Goal: Task Accomplishment & Management: Use online tool/utility

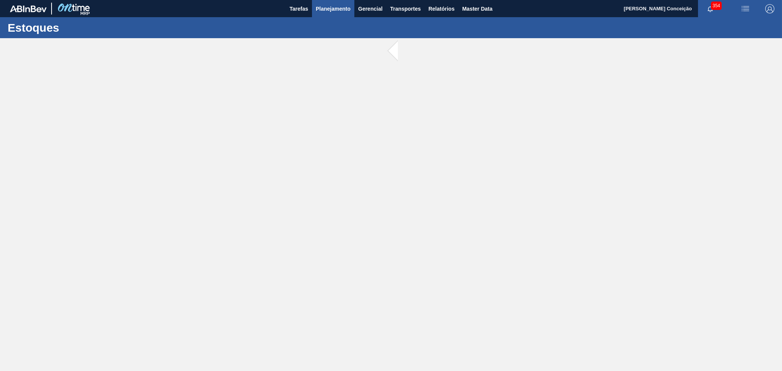
click at [330, 11] on span "Planejamento" at bounding box center [333, 8] width 35 height 9
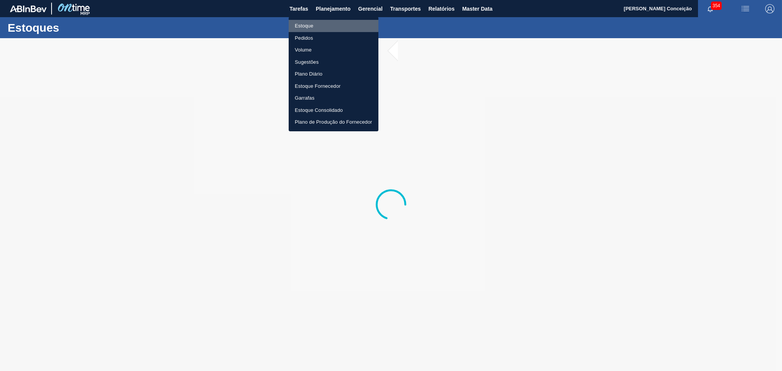
click at [308, 24] on li "Estoque" at bounding box center [334, 26] width 90 height 12
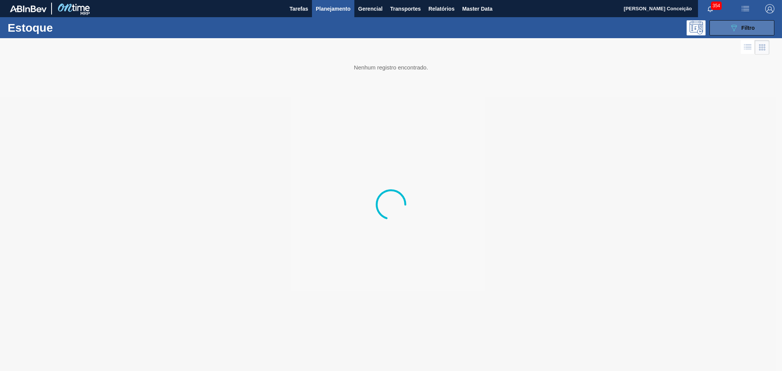
click at [747, 30] on span "Filtro" at bounding box center [747, 28] width 13 height 6
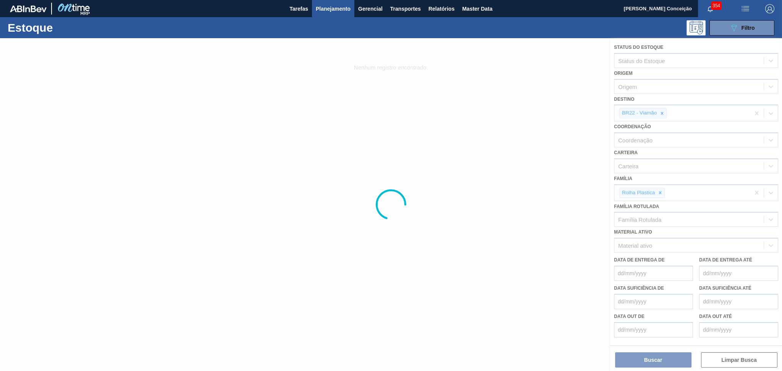
click at [660, 111] on div at bounding box center [391, 204] width 782 height 333
click at [659, 111] on div at bounding box center [391, 204] width 782 height 333
click at [660, 111] on div at bounding box center [391, 204] width 782 height 333
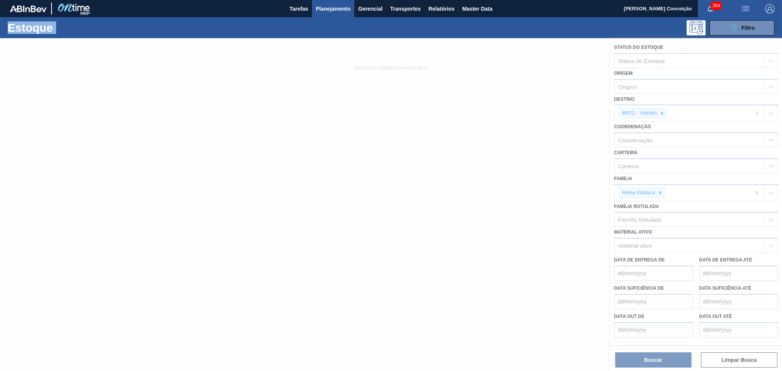
click at [660, 111] on div at bounding box center [391, 204] width 782 height 333
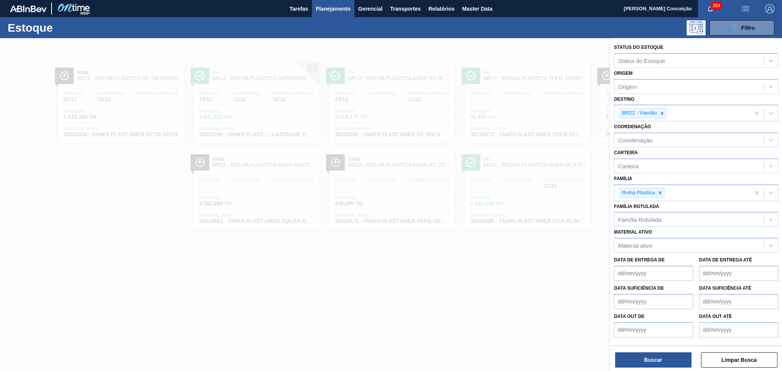
click at [660, 111] on icon at bounding box center [661, 113] width 5 height 5
click at [660, 111] on div "Destino" at bounding box center [688, 112] width 149 height 11
type input "br13"
click at [660, 111] on div "br13" at bounding box center [688, 112] width 149 height 11
click at [660, 111] on div "Destino" at bounding box center [688, 112] width 149 height 11
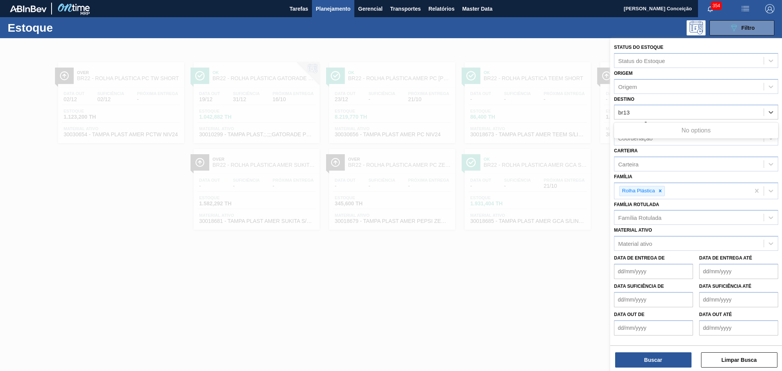
type input "br13"
click at [658, 193] on icon at bounding box center [659, 192] width 5 height 5
click at [661, 112] on icon at bounding box center [661, 113] width 5 height 5
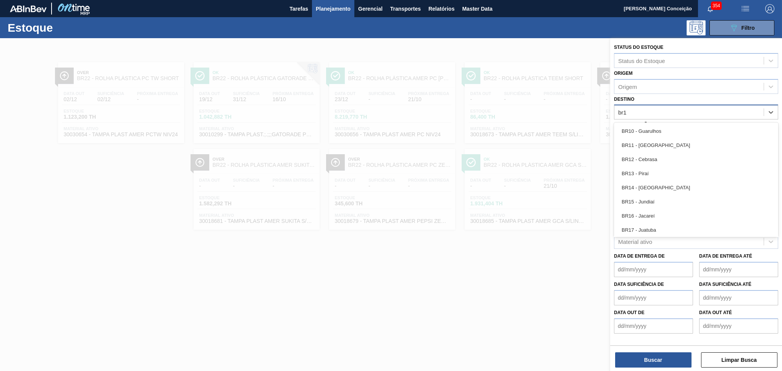
type input "br13"
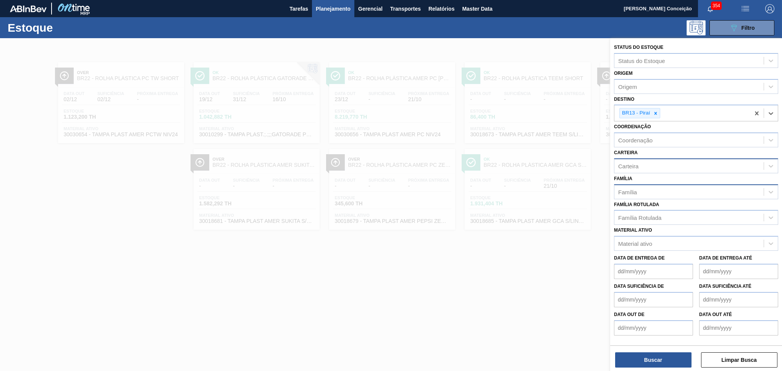
click at [623, 163] on div "Carteira" at bounding box center [628, 166] width 20 height 6
type input "preforma"
click at [629, 180] on div "Preforma" at bounding box center [696, 185] width 164 height 14
click at [642, 358] on button "Buscar" at bounding box center [653, 359] width 76 height 15
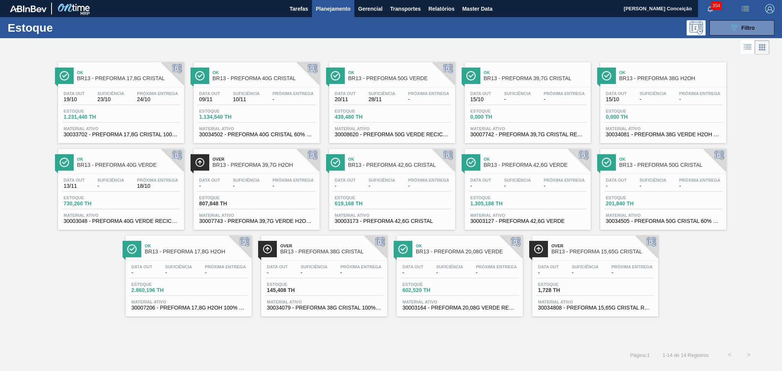
click at [126, 106] on div "Data [DATE] Suficiência 23/10 Próxima Entrega 24/10 Estoque 1.231,440 TH Materi…" at bounding box center [121, 113] width 126 height 52
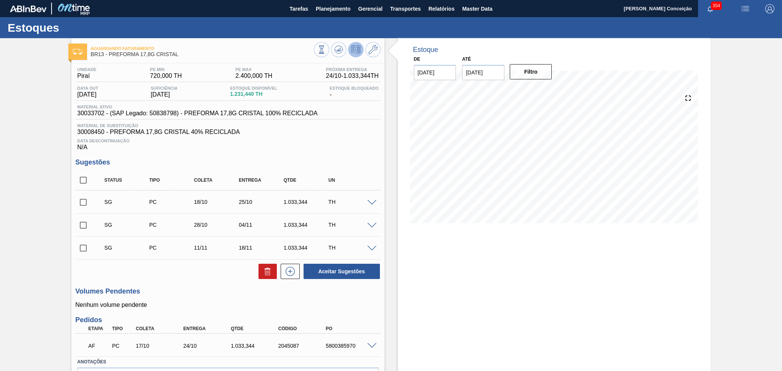
click at [192, 277] on div "Aceitar Sugestões" at bounding box center [227, 271] width 305 height 17
click at [241, 285] on div "Unidade Piraí PE MIN 720,000 TH PE MAX 2.400,000 TH Próxima Entrega 24/10 - 1.0…" at bounding box center [227, 239] width 313 height 352
click at [201, 292] on h3 "Volumes Pendentes" at bounding box center [227, 291] width 305 height 8
click at [75, 178] on input "checkbox" at bounding box center [83, 180] width 16 height 16
checkbox input "true"
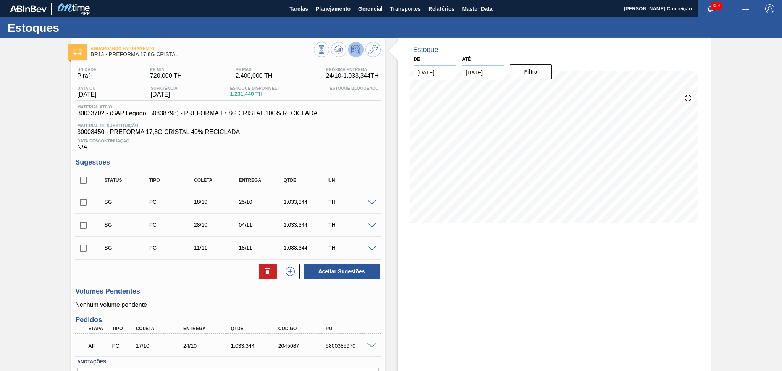
checkbox input "true"
click at [266, 268] on icon at bounding box center [267, 268] width 2 height 1
checkbox input "false"
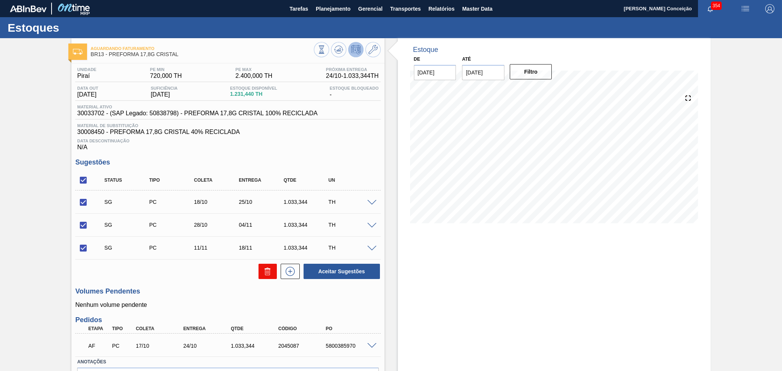
checkbox input "false"
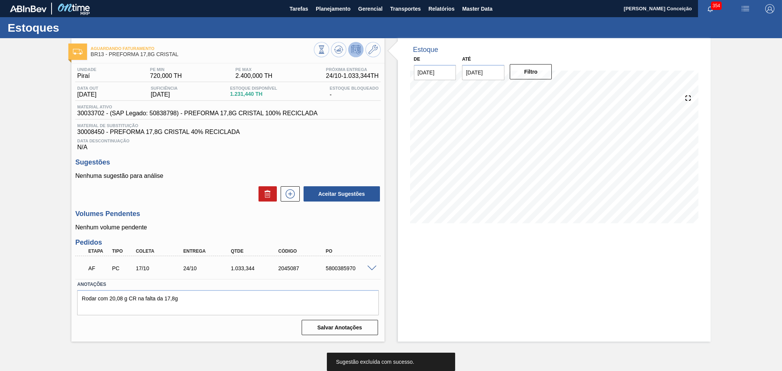
click at [221, 198] on div "Aceitar Sugestões" at bounding box center [227, 194] width 305 height 17
click at [174, 215] on h3 "Volumes Pendentes" at bounding box center [227, 214] width 305 height 8
click at [487, 287] on div "Estoque De [DATE] Até [DATE] Filtro 18/11 Projeção de Estoque -1,461.912 [DOMAI…" at bounding box center [554, 189] width 313 height 303
click at [243, 271] on div "AF PC 17/10 24/10 1.033,[PHONE_NUMBER] 5800385970" at bounding box center [225, 267] width 285 height 15
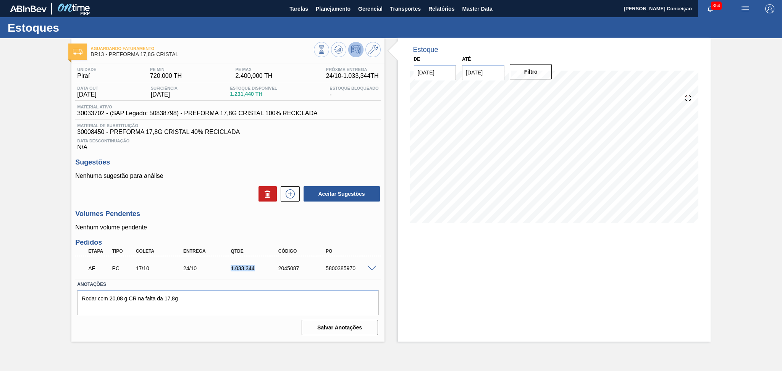
copy div "1.033,344"
click at [206, 197] on div "Aceitar Sugestões" at bounding box center [227, 194] width 305 height 17
click at [289, 192] on icon at bounding box center [290, 193] width 12 height 9
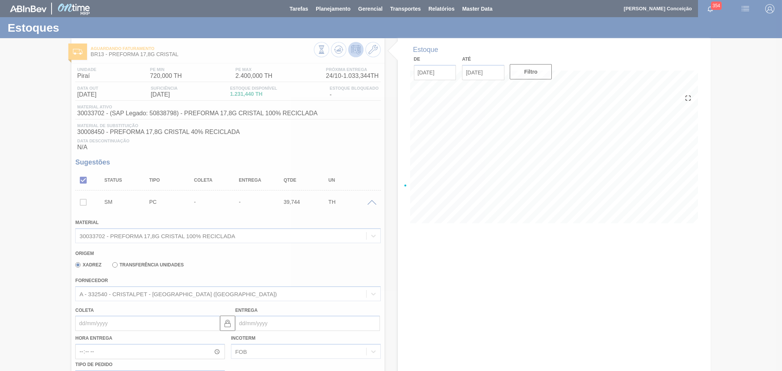
click at [216, 198] on div at bounding box center [391, 185] width 782 height 371
click at [105, 326] on div at bounding box center [391, 185] width 782 height 371
click at [101, 323] on div at bounding box center [391, 185] width 782 height 371
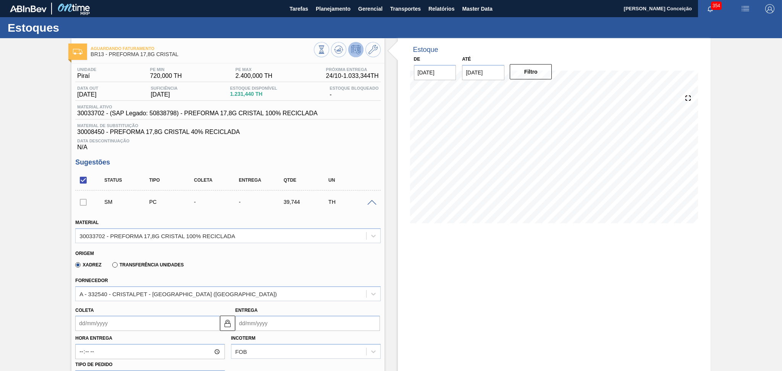
click at [101, 323] on input "Coleta" at bounding box center [147, 323] width 145 height 15
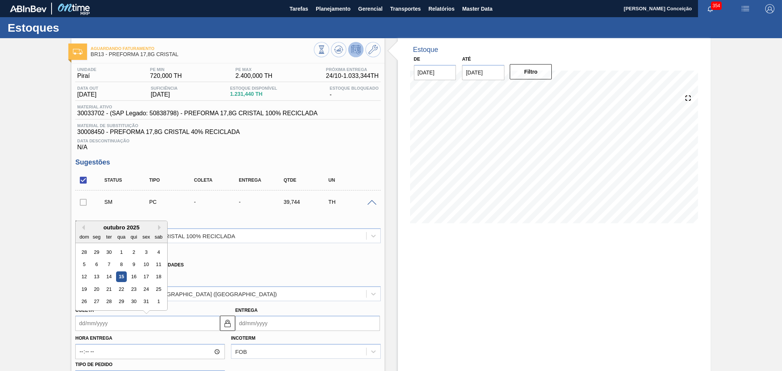
type input "1"
type input "[DATE]"
type input "16"
type input "[DATE]"
type input "16/1"
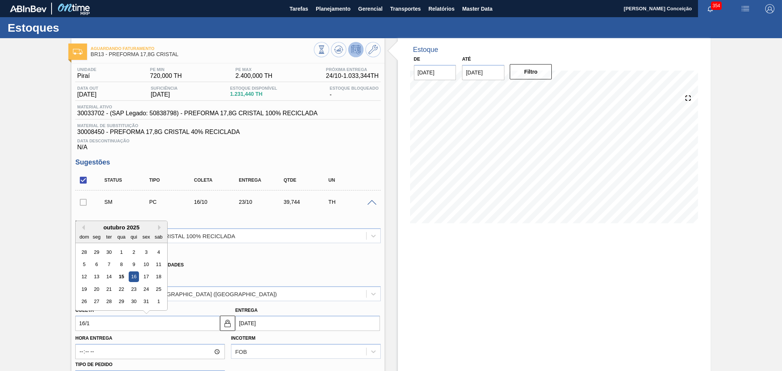
type input "[DATE]"
type input "16/10"
type input "[DATE]"
click at [132, 276] on div "16" at bounding box center [134, 277] width 10 height 10
type input "[DATE]"
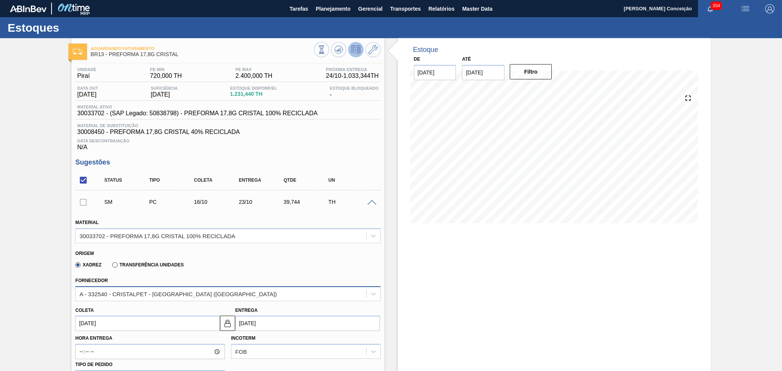
scroll to position [102, 0]
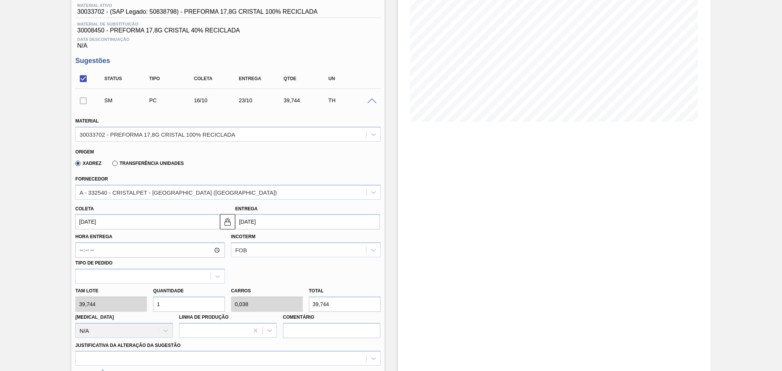
click at [137, 305] on div "Tam lote 39,744 Quantidade 1 Carros 0,038 Total 39,744 [MEDICAL_DATA] N/A Linha…" at bounding box center [227, 311] width 311 height 55
type input "2"
type input "0,077"
type input "79,488"
type input "26"
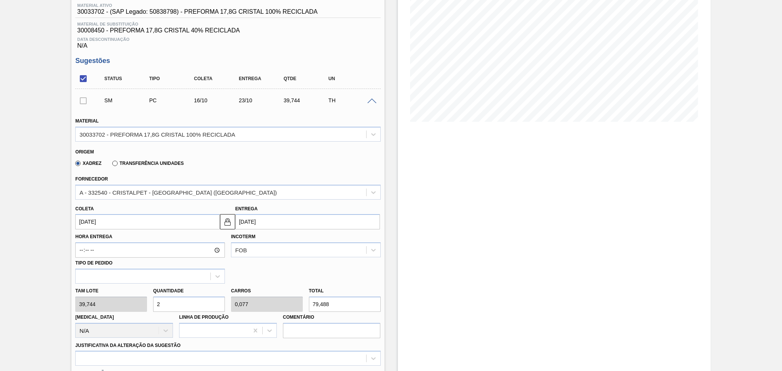
type input "1"
type input "1.033,344"
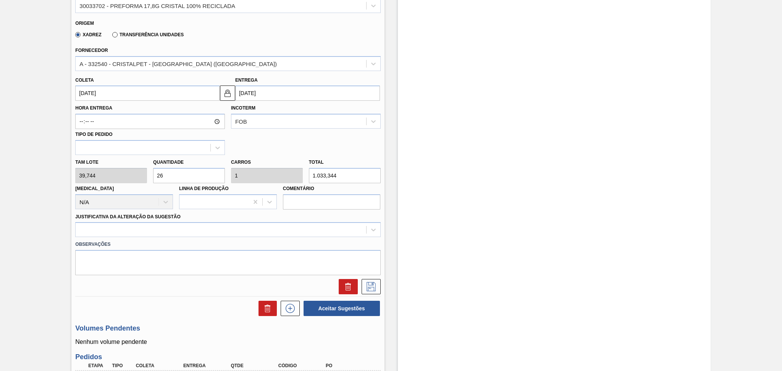
scroll to position [254, 0]
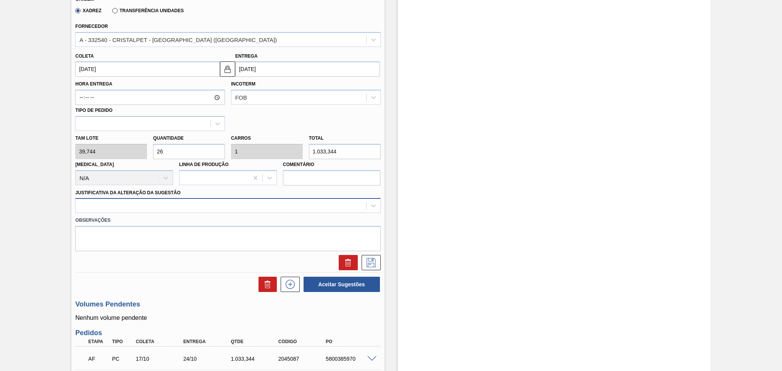
type input "26"
click at [194, 206] on div at bounding box center [221, 205] width 290 height 11
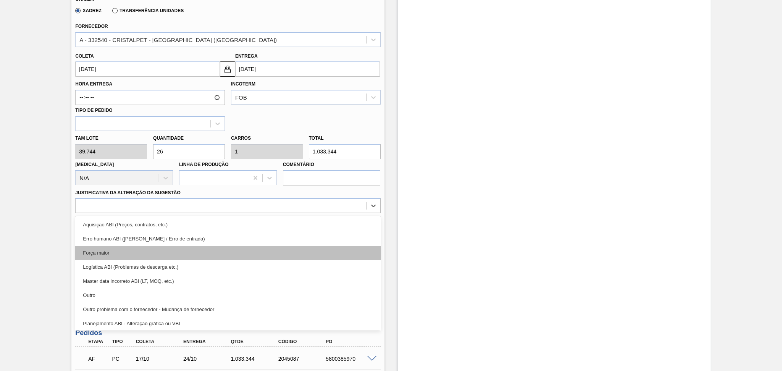
scroll to position [102, 0]
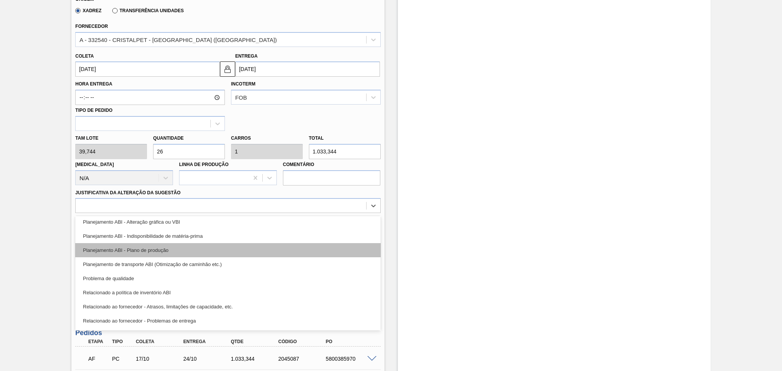
click at [166, 244] on div "Planejamento ABI - Plano de produção" at bounding box center [227, 250] width 305 height 14
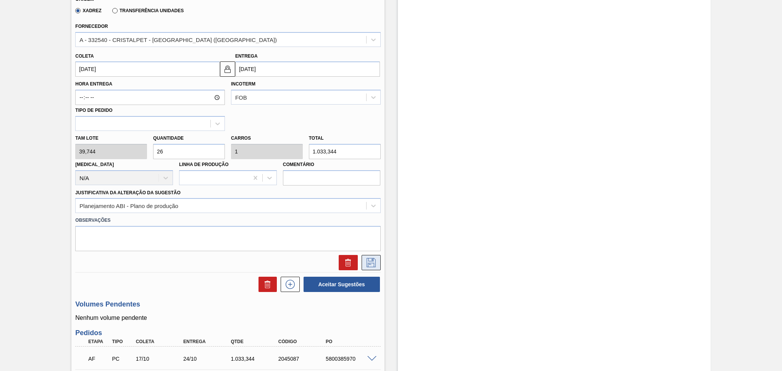
click at [362, 258] on button at bounding box center [370, 262] width 19 height 15
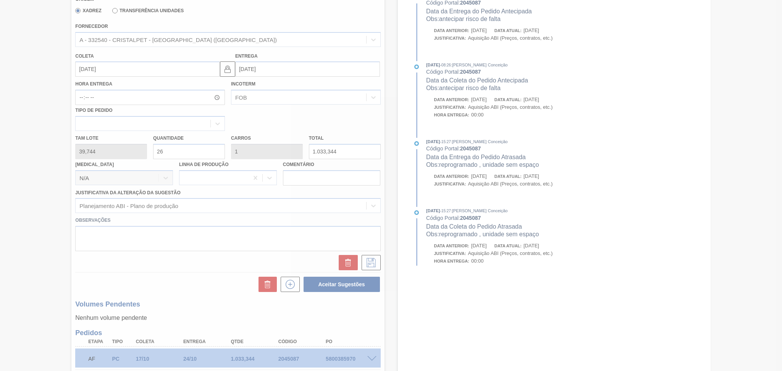
click at [167, 271] on div at bounding box center [391, 185] width 782 height 371
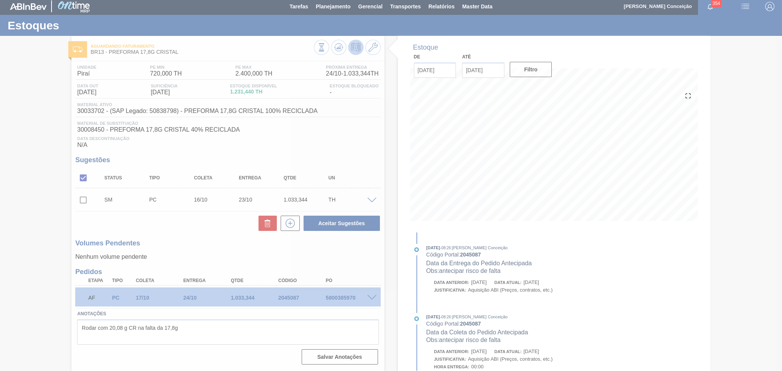
scroll to position [2, 0]
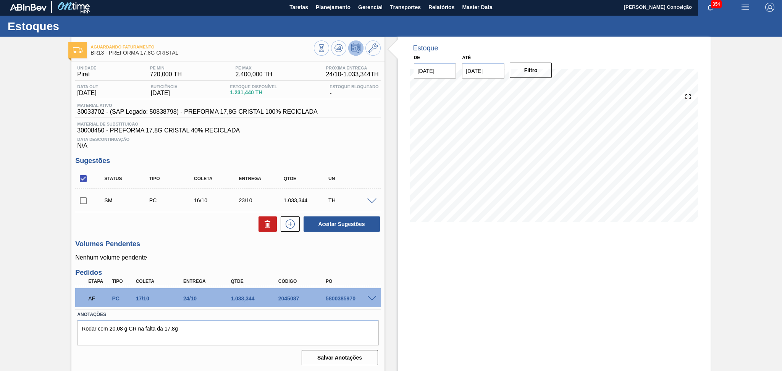
click at [255, 237] on div "Unidade Piraí PE MIN 720,000 TH PE MAX 2.400,000 TH Próxima Entrega 24/10 - 1.0…" at bounding box center [227, 215] width 313 height 306
click at [86, 199] on input "checkbox" at bounding box center [83, 201] width 16 height 16
checkbox input "true"
click at [337, 226] on button "Aceitar Sugestões" at bounding box center [341, 223] width 76 height 15
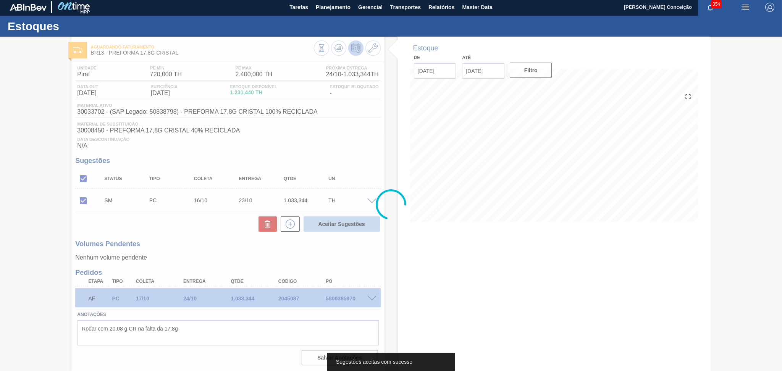
scroll to position [0, 0]
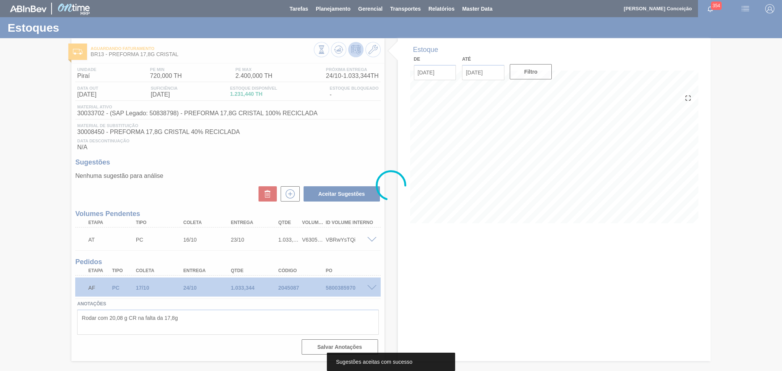
click at [404, 261] on div at bounding box center [391, 185] width 782 height 371
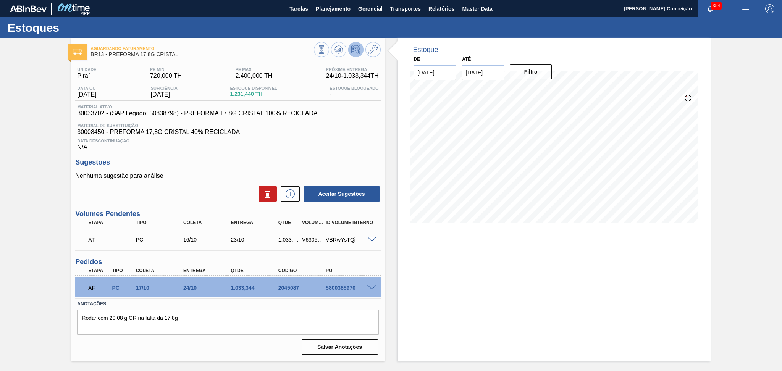
click at [246, 152] on div "Unidade Piraí PE MIN 720,000 TH PE MAX 2.400,000 TH Próxima Entrega 24/10 - 1.0…" at bounding box center [227, 210] width 313 height 294
click at [336, 52] on icon at bounding box center [338, 49] width 9 height 9
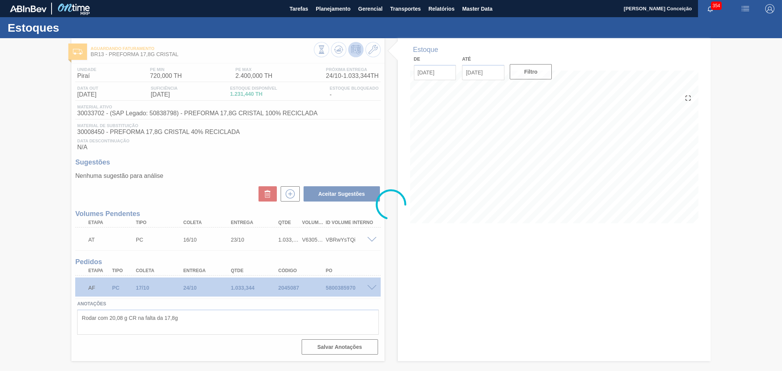
click at [311, 133] on div at bounding box center [391, 204] width 782 height 333
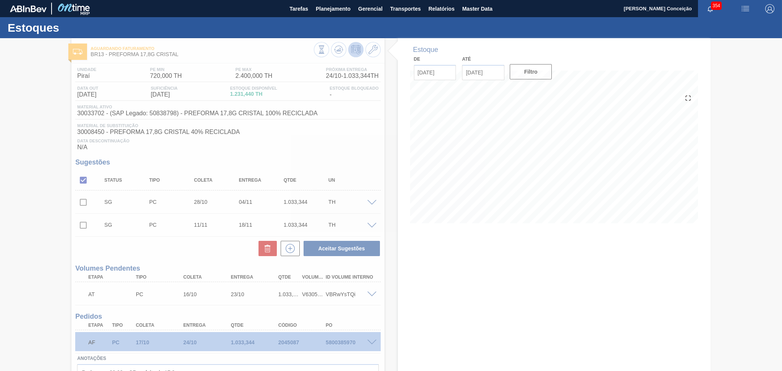
click at [215, 171] on div at bounding box center [391, 204] width 782 height 333
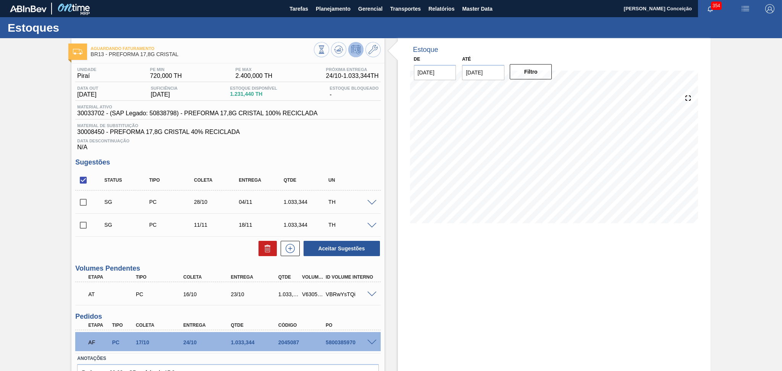
click at [310, 154] on div "Unidade Piraí PE MIN 720,000 TH PE MAX 2.400,000 TH Próxima Entrega 24/10 - 1.0…" at bounding box center [227, 237] width 313 height 349
click at [532, 268] on div "Estoque De [DATE] Até [DATE] Filtro 23/10 Projeção de Estoque 1,004.772 [DOMAIN…" at bounding box center [554, 227] width 313 height 378
click at [371, 202] on span at bounding box center [371, 203] width 9 height 6
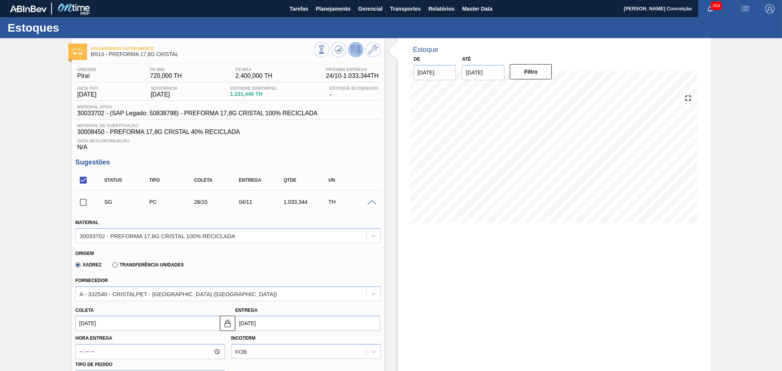
click at [105, 326] on input "[DATE]" at bounding box center [147, 323] width 145 height 15
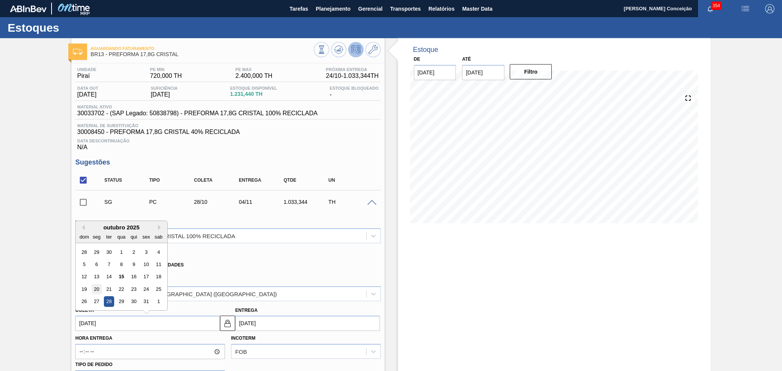
click at [96, 289] on div "20" at bounding box center [97, 289] width 10 height 10
type input "[DATE]"
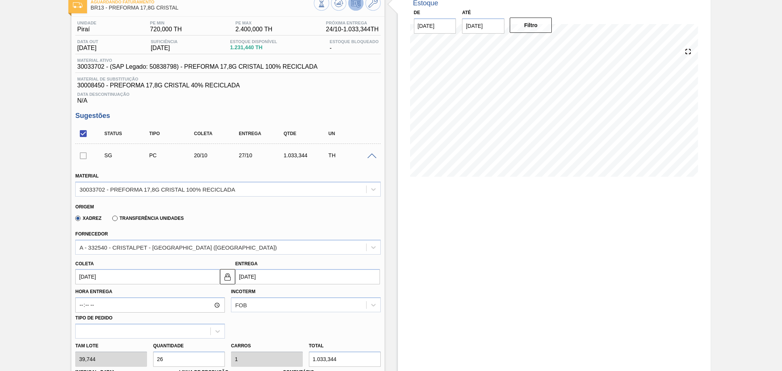
scroll to position [102, 0]
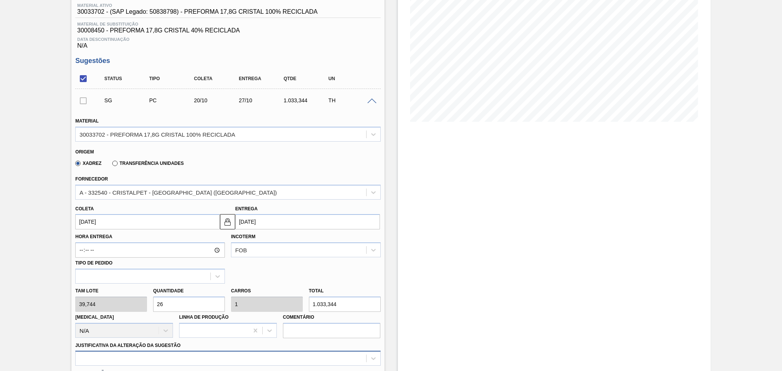
click at [163, 352] on div at bounding box center [227, 358] width 305 height 15
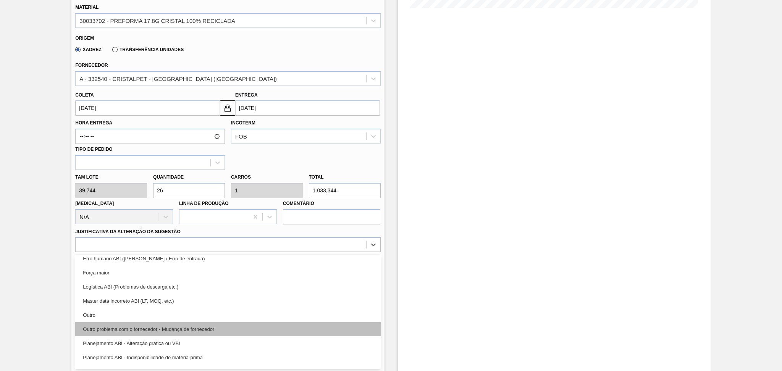
scroll to position [51, 0]
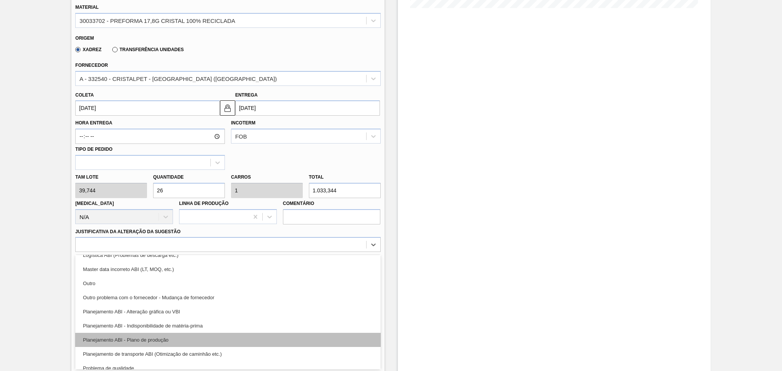
click at [176, 339] on div "Planejamento ABI - Plano de produção" at bounding box center [227, 340] width 305 height 14
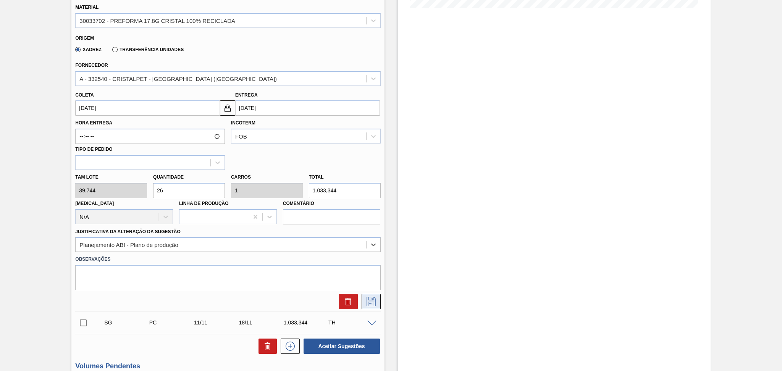
click at [371, 297] on icon at bounding box center [371, 301] width 12 height 9
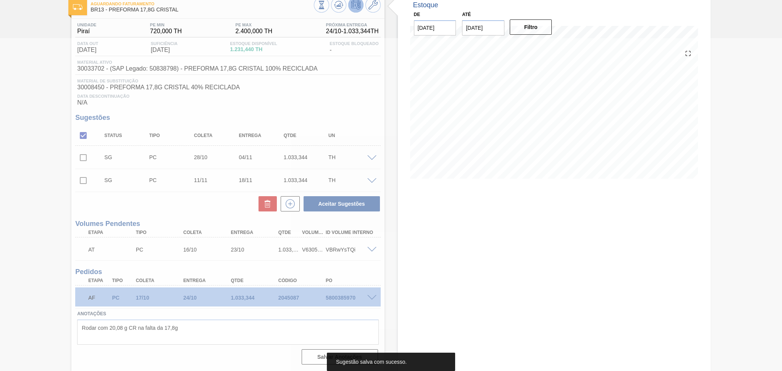
scroll to position [44, 0]
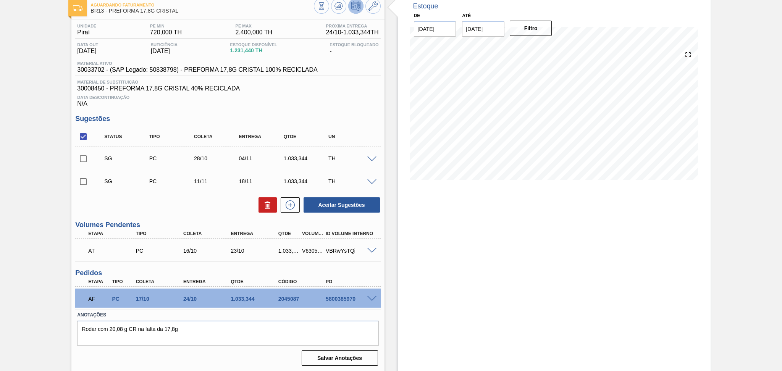
click at [324, 113] on div "Unidade Piraí PE MIN 720,000 TH PE MAX 2.400,000 TH Próxima Entrega 24/10 - 1.0…" at bounding box center [227, 194] width 313 height 349
click at [370, 157] on span at bounding box center [371, 160] width 9 height 6
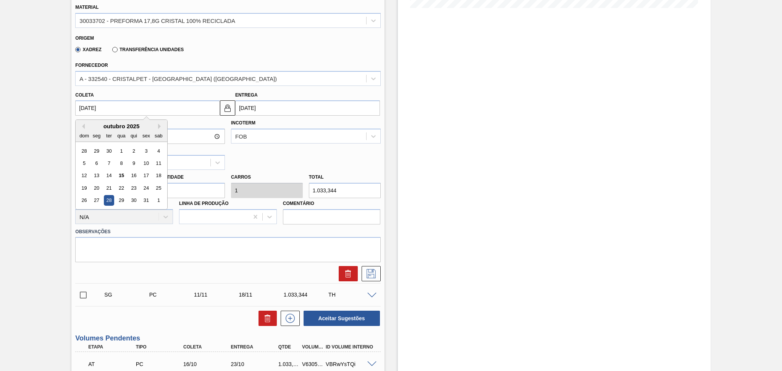
drag, startPoint x: 123, startPoint y: 111, endPoint x: 21, endPoint y: 111, distance: 101.2
click at [22, 111] on div "Aguardando Faturamento BR13 - PREFORMA 17,8G CRISTAL Unidade Piraí PE MIN 720,0…" at bounding box center [391, 154] width 782 height 663
type input "2"
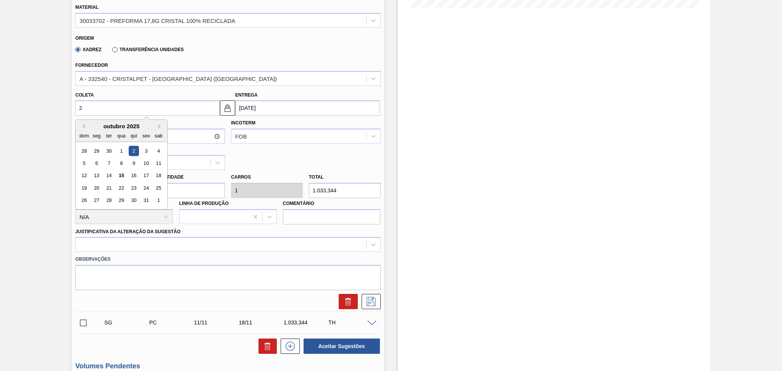
type input "[DATE]"
type input "20"
type input "[DATE]"
type input "20/1"
type input "[DATE]"
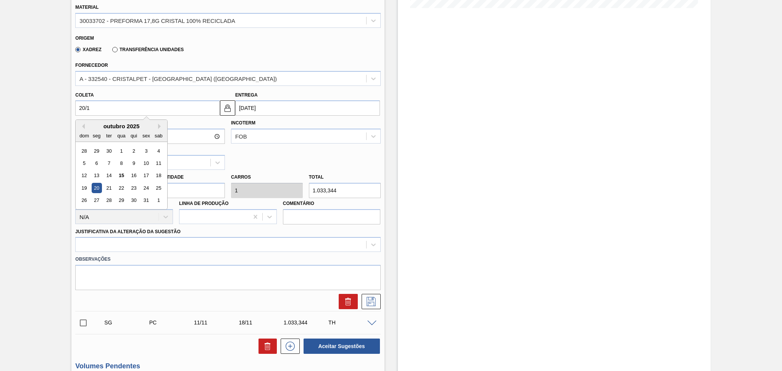
type input "20/10"
type input "[DATE]"
click at [94, 188] on div "20" at bounding box center [97, 188] width 10 height 10
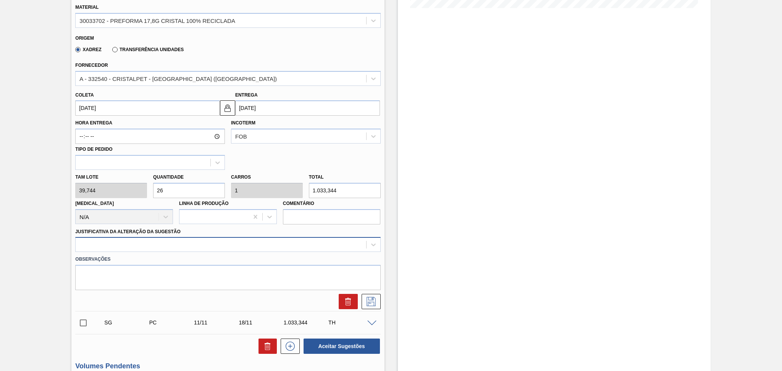
click at [221, 245] on div at bounding box center [221, 244] width 290 height 11
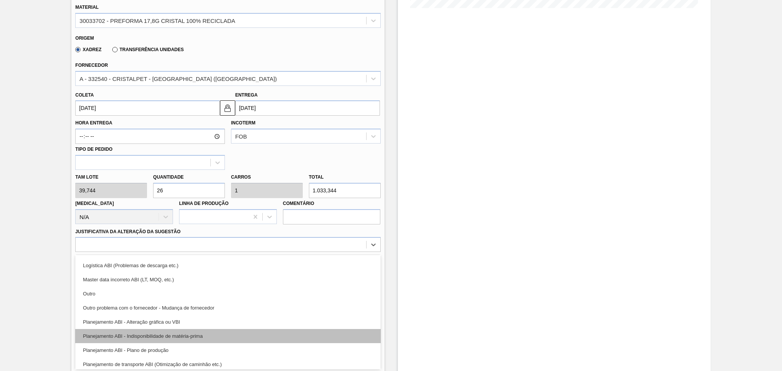
scroll to position [102, 0]
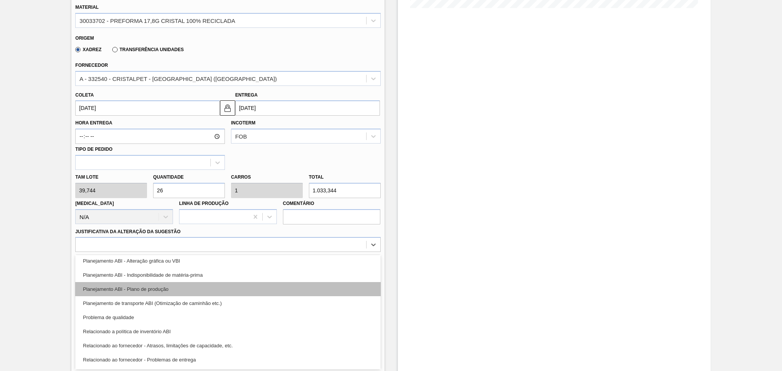
click at [179, 283] on div "Planejamento ABI - Plano de produção" at bounding box center [227, 289] width 305 height 14
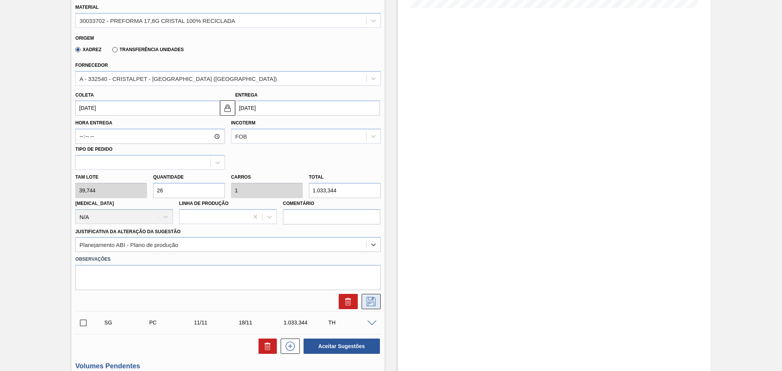
click at [368, 302] on icon at bounding box center [371, 301] width 12 height 9
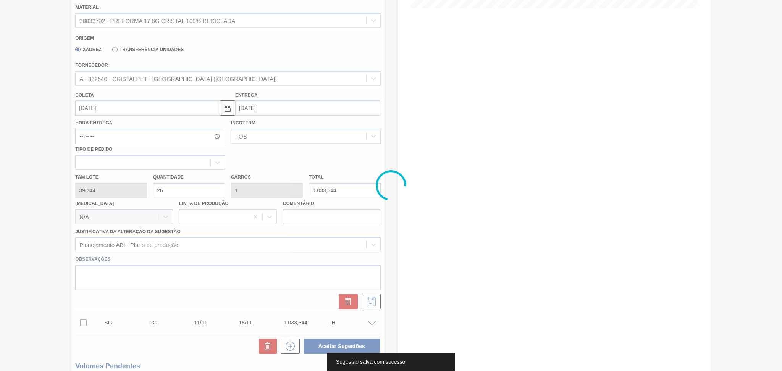
scroll to position [44, 0]
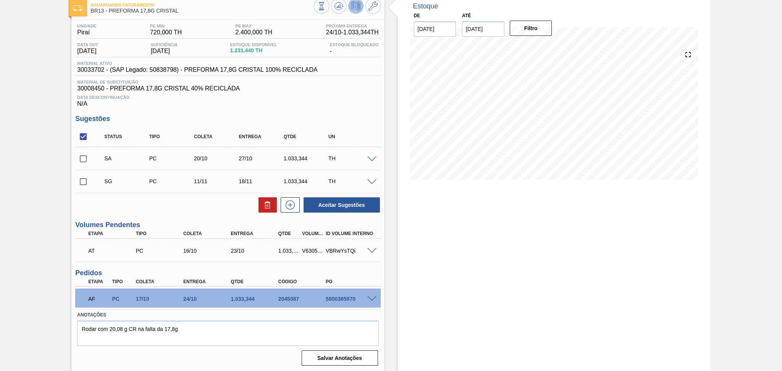
click at [370, 158] on span at bounding box center [371, 160] width 9 height 6
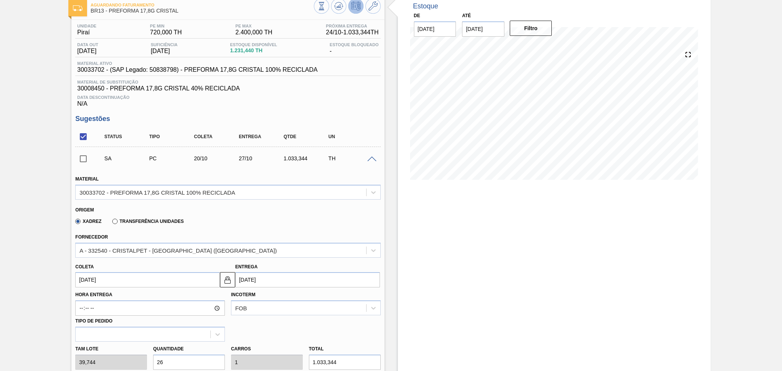
click at [136, 281] on input "[DATE]" at bounding box center [147, 279] width 145 height 15
click at [108, 245] on div "21" at bounding box center [109, 245] width 10 height 10
type input "[DATE]"
click at [102, 278] on input "[DATE]" at bounding box center [147, 279] width 145 height 15
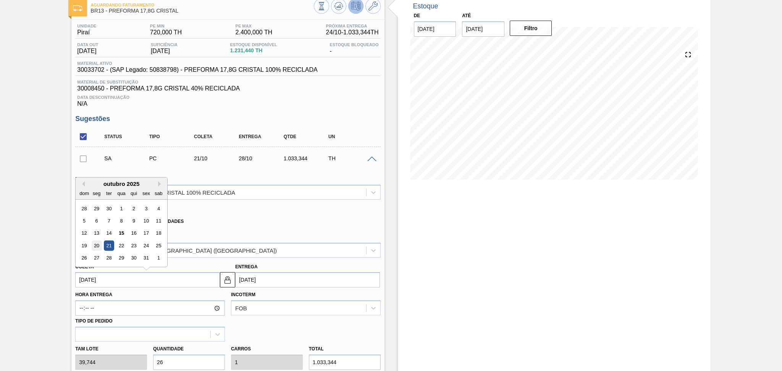
click at [98, 243] on div "20" at bounding box center [97, 245] width 10 height 10
type input "[DATE]"
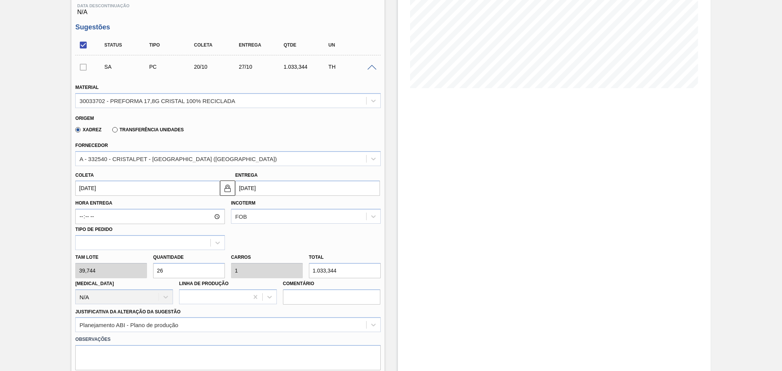
scroll to position [145, 0]
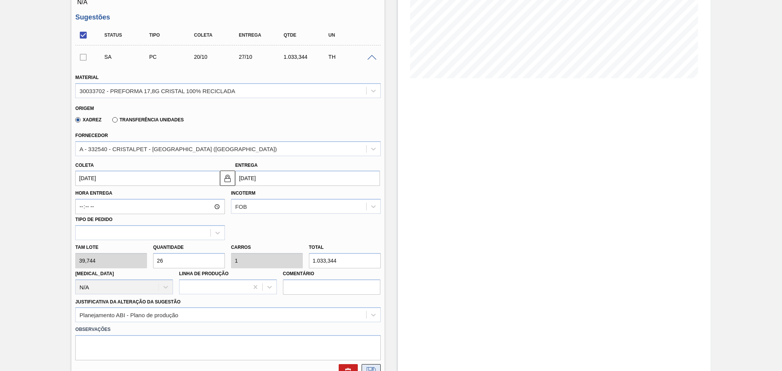
click at [370, 367] on icon at bounding box center [371, 371] width 12 height 9
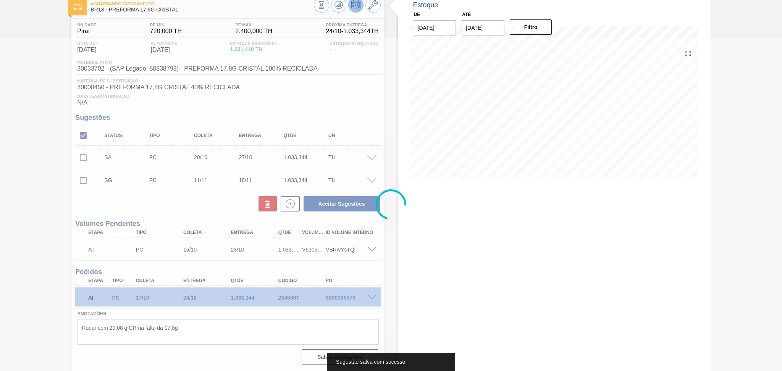
scroll to position [44, 0]
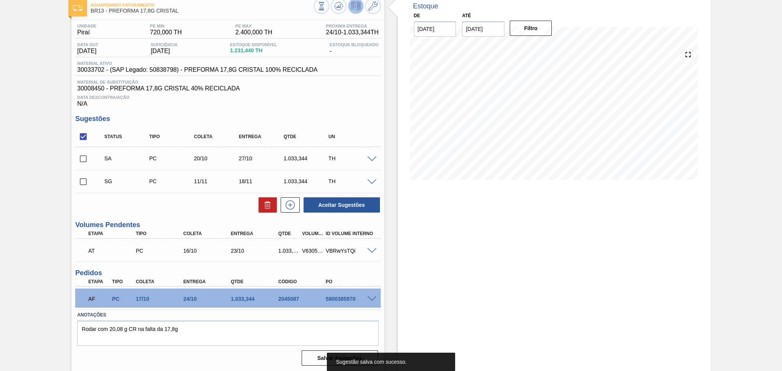
click at [83, 157] on input "checkbox" at bounding box center [83, 159] width 16 height 16
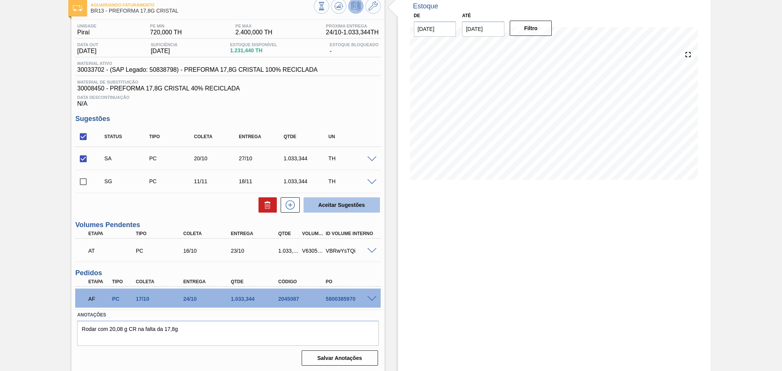
click at [335, 204] on button "Aceitar Sugestões" at bounding box center [341, 204] width 76 height 15
checkbox input "false"
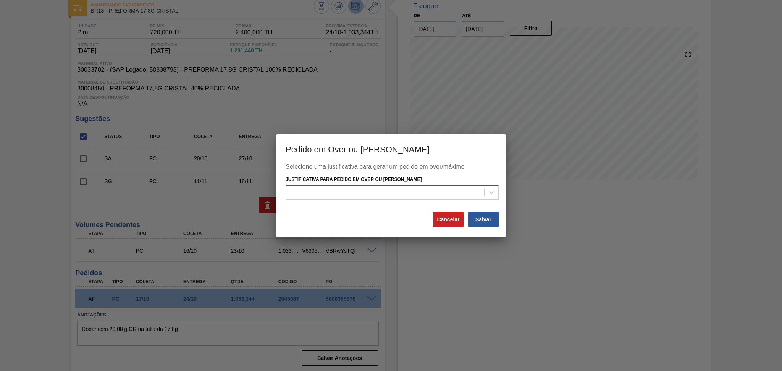
click at [357, 192] on div at bounding box center [385, 192] width 198 height 11
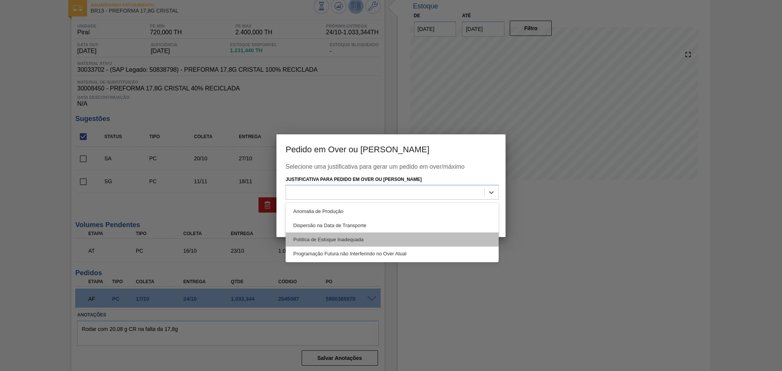
click at [342, 237] on div "Política de Estoque Inadequada" at bounding box center [392, 239] width 213 height 14
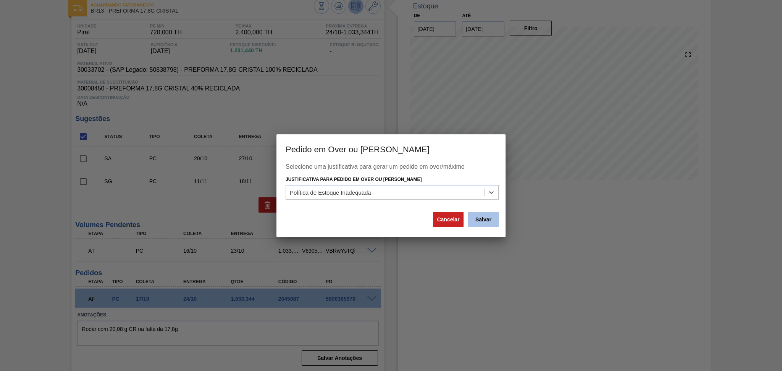
click at [471, 219] on button "Salvar" at bounding box center [483, 219] width 31 height 15
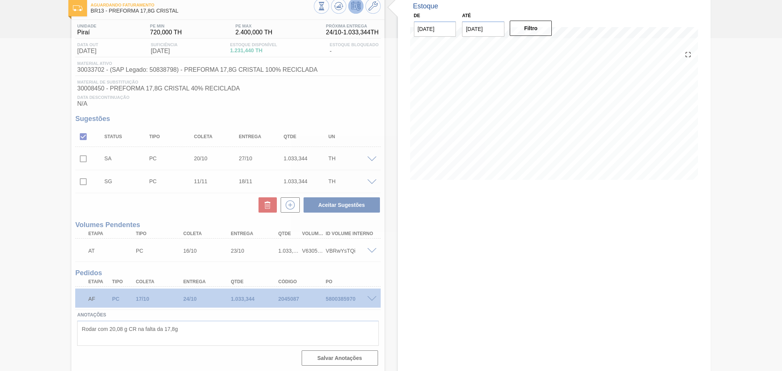
click at [296, 104] on div at bounding box center [391, 204] width 782 height 333
click at [150, 202] on div at bounding box center [391, 204] width 782 height 333
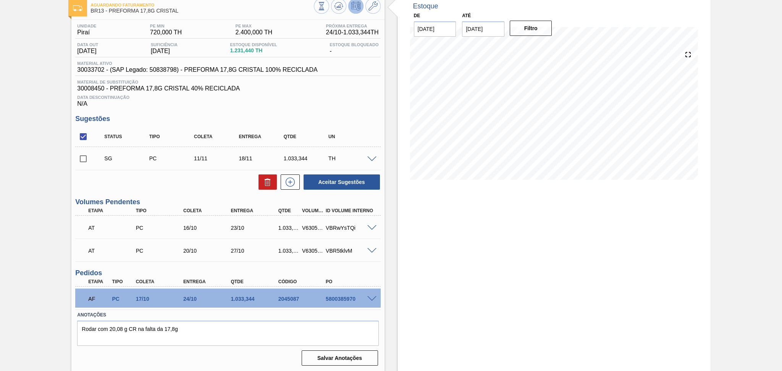
click at [188, 183] on div "Aceitar Sugestões" at bounding box center [227, 182] width 305 height 17
click at [231, 331] on textarea "Rodar com 20,08 g CR na falta da 17,8g" at bounding box center [227, 333] width 301 height 25
click at [216, 190] on div "Aceitar Sugestões" at bounding box center [227, 182] width 305 height 17
click at [340, 6] on icon at bounding box center [338, 6] width 9 height 9
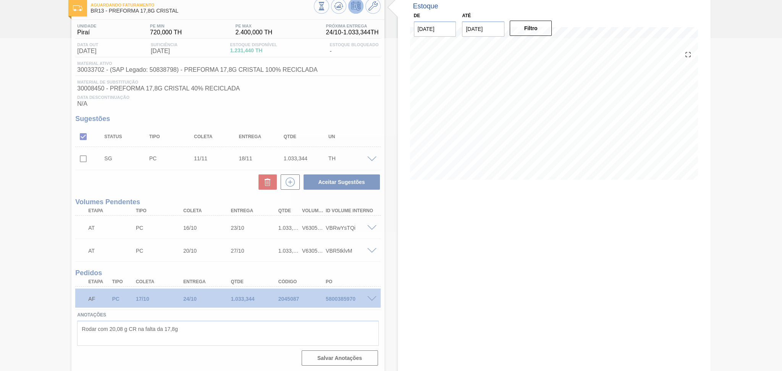
click at [392, 273] on div at bounding box center [391, 204] width 782 height 333
click at [386, 266] on div at bounding box center [391, 204] width 782 height 333
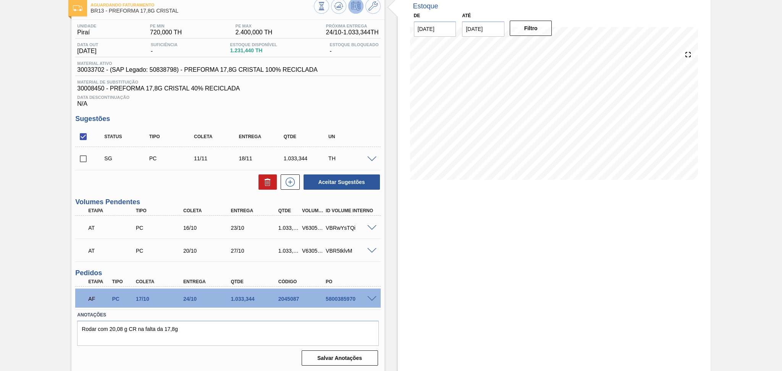
click at [440, 260] on div "Estoque De [DATE] Até [DATE] Filtro" at bounding box center [554, 184] width 313 height 378
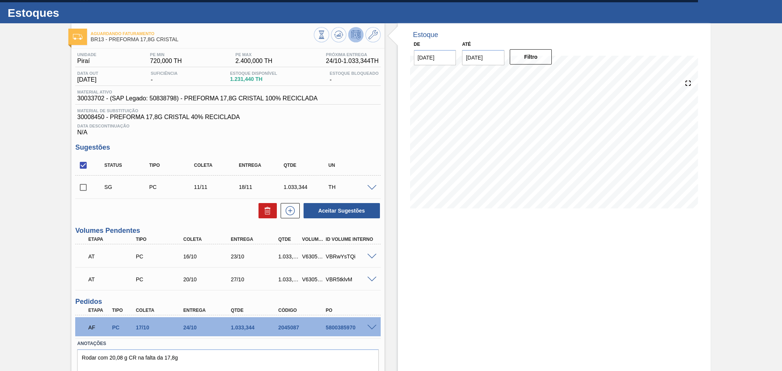
scroll to position [0, 0]
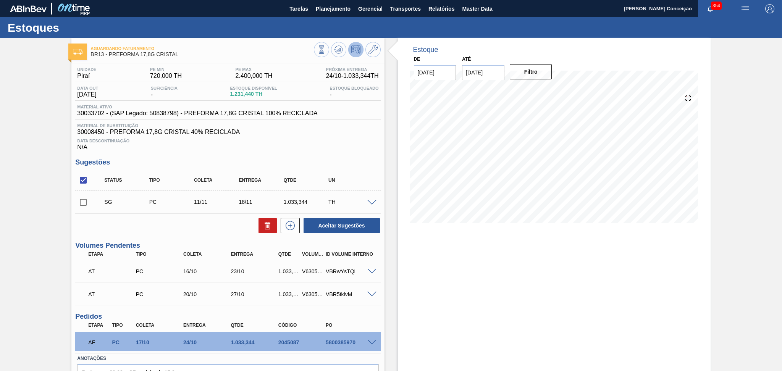
click at [195, 232] on div "Aceitar Sugestões" at bounding box center [227, 225] width 305 height 17
click at [428, 290] on div "Estoque De [DATE] Até [DATE] Filtro 08/11 Projeção de Estoque 1,051.44 [DOMAIN_…" at bounding box center [554, 227] width 313 height 378
click at [204, 164] on h3 "Sugestões" at bounding box center [227, 162] width 305 height 8
click at [191, 345] on div "AF PC 17/10 24/10 1.033,[PHONE_NUMBER] 5800385970" at bounding box center [225, 341] width 285 height 15
click at [209, 295] on div "20/10" at bounding box center [207, 294] width 53 height 6
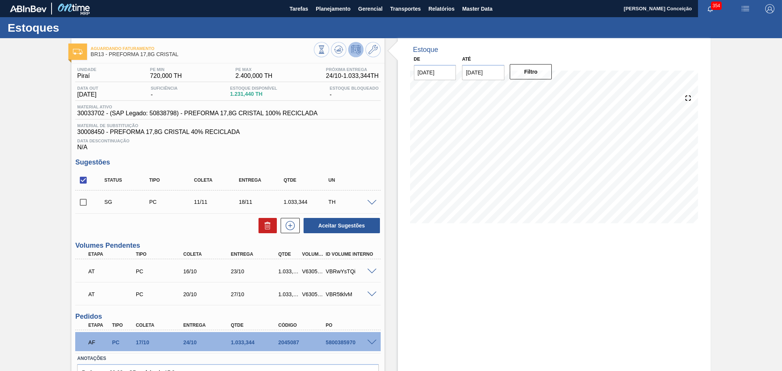
click at [213, 275] on div "AT PC 16/10 23/10 1.033,344 V630559 VBRwYsTQi" at bounding box center [225, 270] width 285 height 15
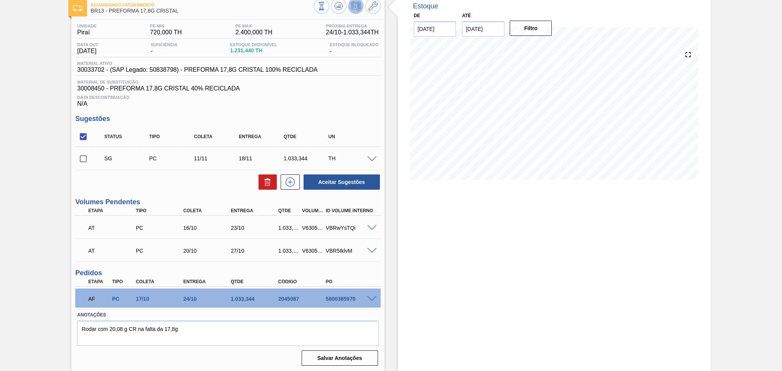
click at [189, 300] on div "24/10" at bounding box center [207, 299] width 53 height 6
click at [194, 263] on div "Unidade Piraí PE MIN 720,000 TH PE MAX 2.400,000 TH Próxima Entrega 24/10 - 1.0…" at bounding box center [227, 194] width 313 height 349
click at [202, 231] on div "AT PC 16/10 23/10 1.033,344 V630559 VBRwYsTQi" at bounding box center [225, 226] width 285 height 15
click at [205, 189] on div "Aceitar Sugestões" at bounding box center [227, 182] width 305 height 17
click at [396, 254] on div "Estoque De [DATE] Até [DATE] Filtro 08/11 Projeção de Estoque 1,051.44 [DOMAIN_…" at bounding box center [547, 184] width 326 height 378
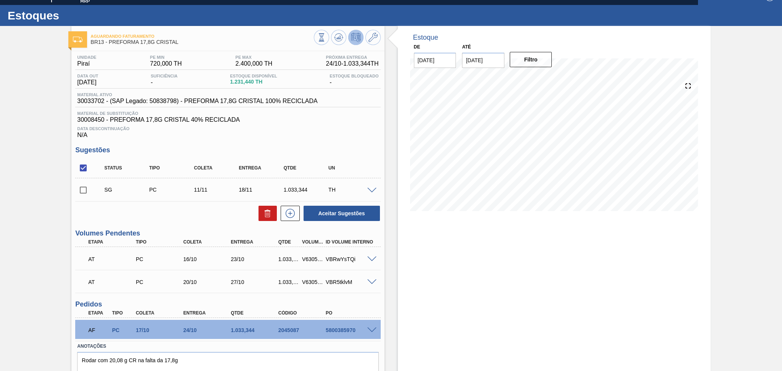
scroll to position [0, 0]
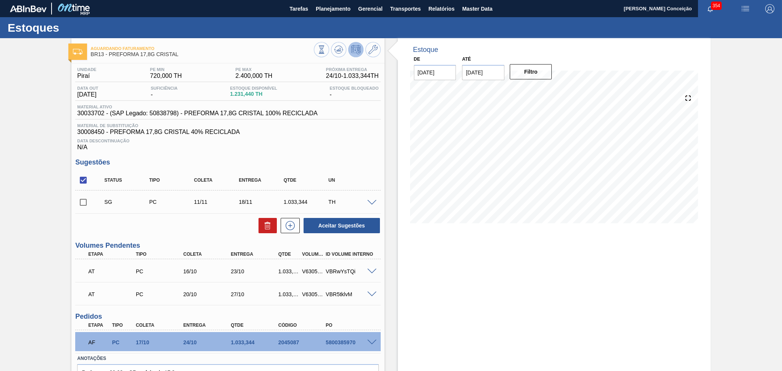
click at [420, 293] on div "Estoque De [DATE] Até [DATE] Filtro 31/10 Projeção de Estoque 2,011.452 [DOMAIN…" at bounding box center [554, 227] width 313 height 378
click at [333, 142] on span "Data Descontinuação" at bounding box center [227, 141] width 301 height 5
click at [432, 271] on div "Estoque De [DATE] Até [DATE] Filtro 31/10 Projeção de Estoque 2,011.452 [DOMAIN…" at bounding box center [554, 227] width 313 height 378
click at [157, 234] on div "Unidade Piraí PE MIN 720,000 TH PE MAX 2.400,000 TH Próxima Entrega 24/10 - 1.0…" at bounding box center [227, 237] width 313 height 349
click at [415, 279] on div "Estoque De [DATE] Até [DATE] Filtro 31/10 Projeção de Estoque 2,011.452 [DOMAIN…" at bounding box center [554, 227] width 313 height 378
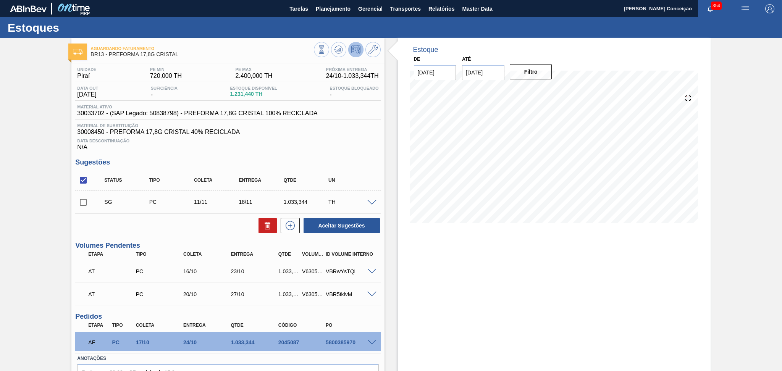
click at [388, 141] on div "Estoque De [DATE] Até [DATE] Filtro 16/11 Projeção de Estoque 871.44 [DOMAIN_NA…" at bounding box center [547, 227] width 326 height 378
click at [347, 134] on span "30008450 - PREFORMA 17,8G CRISTAL 40% RECICLADA" at bounding box center [227, 132] width 301 height 7
click at [392, 296] on div "Estoque De [DATE] Até [DATE] Filtro 16/11 Projeção de Estoque 871.44 [DOMAIN_NA…" at bounding box center [547, 227] width 326 height 378
click at [440, 313] on div "Estoque De [DATE] Até [DATE] Filtro 28/10 Projeção de Estoque 2,331.456 [DOMAIN…" at bounding box center [554, 227] width 313 height 378
click at [176, 226] on div "Aceitar Sugestões" at bounding box center [227, 225] width 305 height 17
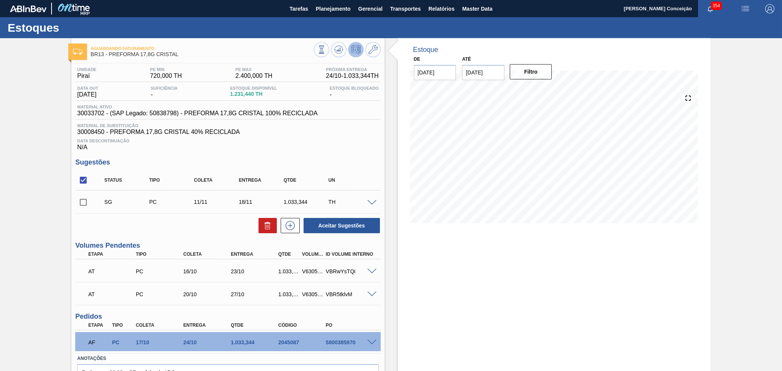
click at [181, 229] on div "Aceitar Sugestões" at bounding box center [227, 225] width 305 height 17
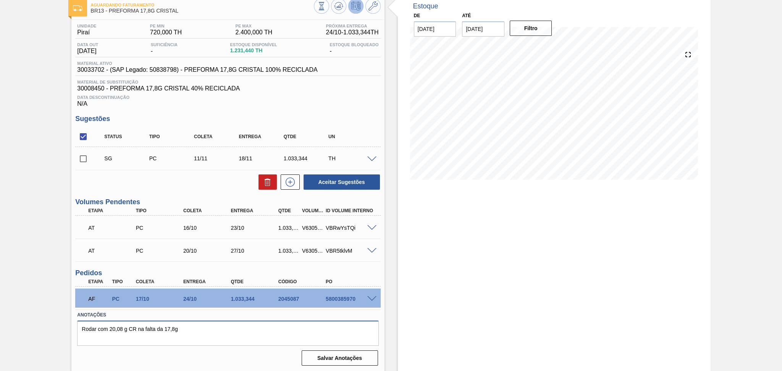
click at [197, 323] on textarea "Rodar com 20,08 g CR na falta da 17,8g" at bounding box center [227, 333] width 301 height 25
click at [335, 113] on div "Unidade Piraí PE MIN 720,000 TH PE MAX 2.400,000 TH Próxima Entrega 24/10 - 1.0…" at bounding box center [227, 194] width 313 height 349
click at [181, 174] on div "Aceitar Sugestões" at bounding box center [227, 182] width 305 height 17
click at [428, 250] on div "Estoque De [DATE] Até [DATE] Filtro 28/10 Projeção de Estoque 2,331.456 [DOMAIN…" at bounding box center [554, 184] width 313 height 378
click at [404, 244] on div "Estoque De [DATE] Até [DATE] Filtro 28/10 Projeção de Estoque 2,331.456 [DOMAIN…" at bounding box center [554, 184] width 313 height 378
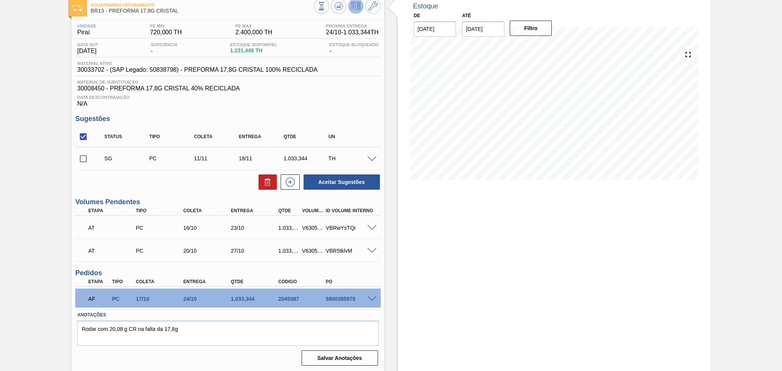
click at [393, 227] on div "Estoque De [DATE] Até [DATE] Filtro 28/10 Projeção de Estoque 2,331.456 [DOMAIN…" at bounding box center [547, 184] width 326 height 378
click at [326, 115] on h3 "Sugestões" at bounding box center [227, 119] width 305 height 8
click at [401, 246] on div "Estoque De [DATE] Até [DATE] Filtro 28/10 Projeção de Estoque 2,331.456 [DOMAIN…" at bounding box center [554, 184] width 313 height 378
click at [394, 213] on div "Estoque De [DATE] Até [DATE] Filtro 20/10 Projeção de Estoque 451.428 [DOMAIN_N…" at bounding box center [547, 184] width 326 height 378
click at [349, 97] on span "Data Descontinuação" at bounding box center [227, 97] width 301 height 5
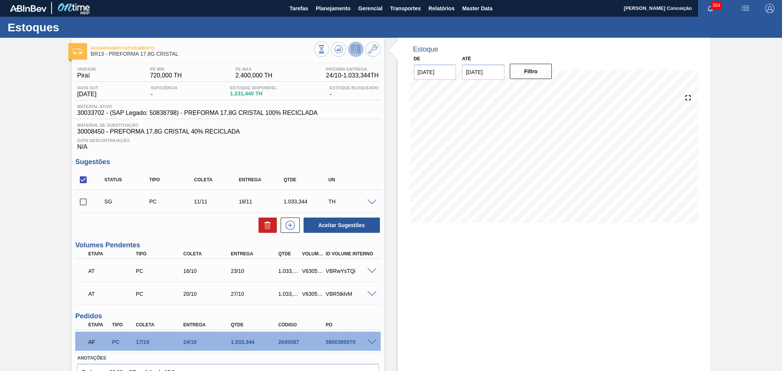
scroll to position [0, 0]
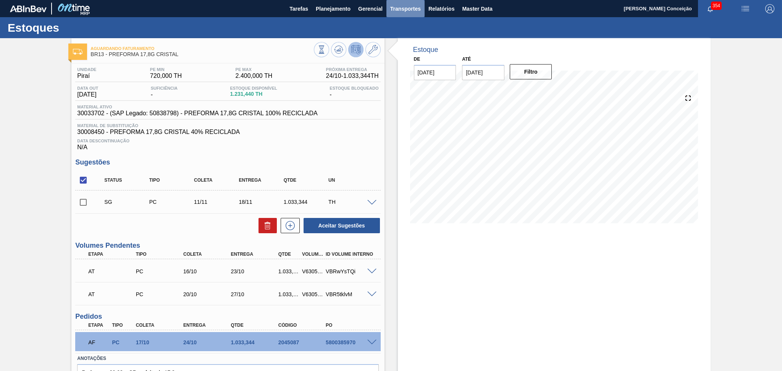
click at [397, 9] on span "Transportes" at bounding box center [405, 8] width 31 height 9
click at [388, 37] on li "Otimização de Carga" at bounding box center [405, 38] width 63 height 12
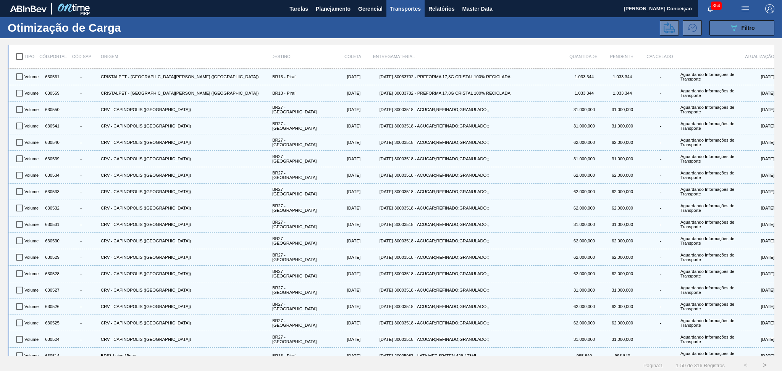
click at [729, 28] on icon "089F7B8B-B2A5-4AFE-B5C0-19BA573D28AC" at bounding box center [733, 27] width 9 height 9
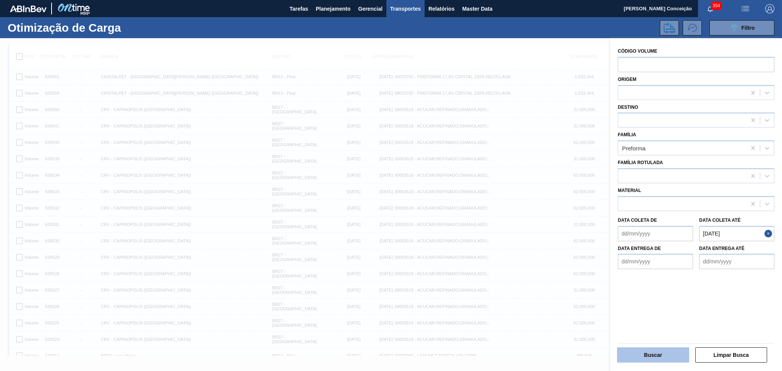
click at [654, 350] on button "Buscar" at bounding box center [653, 354] width 72 height 15
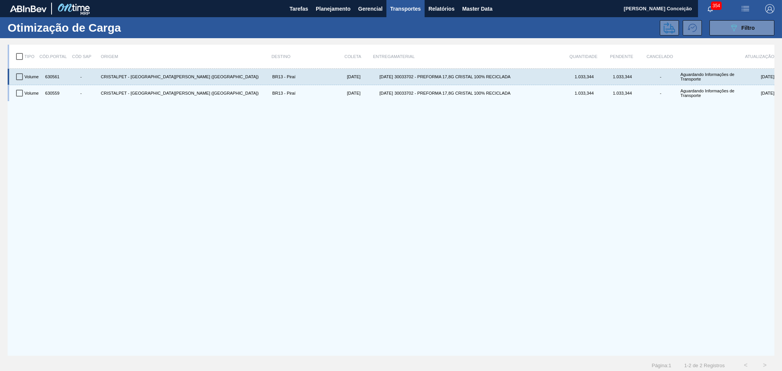
click at [56, 80] on div "630561" at bounding box center [51, 76] width 19 height 13
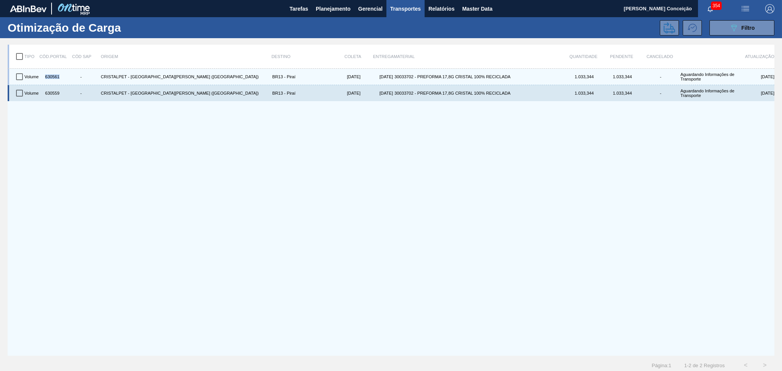
copy div "630561"
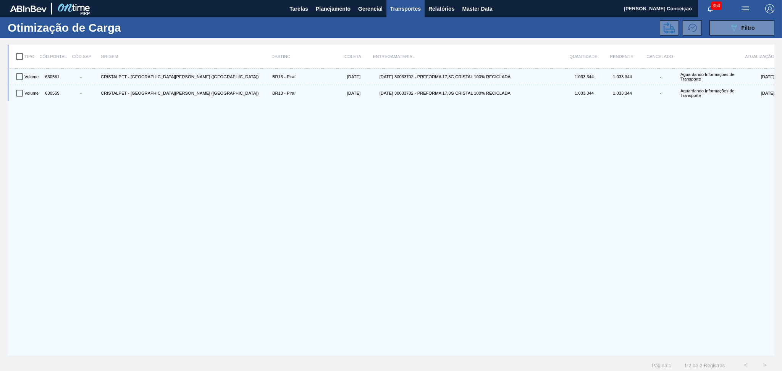
click at [237, 199] on div "Volume 630561 - CRISTALPET - [GEOGRAPHIC_DATA] ([GEOGRAPHIC_DATA]) BR13 - [GEOG…" at bounding box center [391, 212] width 766 height 287
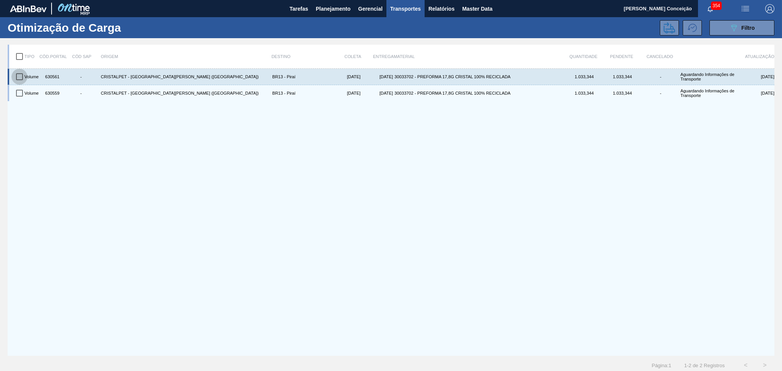
drag, startPoint x: 15, startPoint y: 76, endPoint x: 19, endPoint y: 95, distance: 19.6
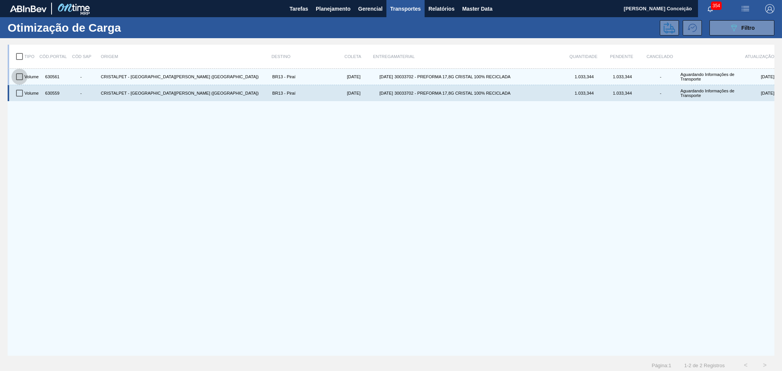
click at [15, 76] on input "checkbox" at bounding box center [19, 77] width 16 height 16
checkbox input "true"
click at [19, 97] on input "checkbox" at bounding box center [19, 93] width 16 height 16
checkbox input "true"
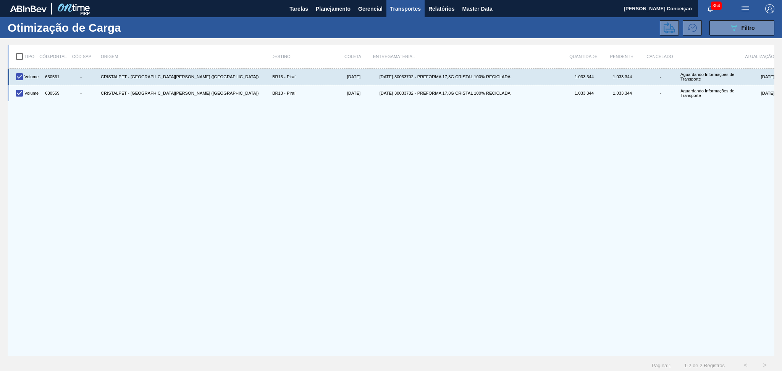
click at [51, 78] on div "630561" at bounding box center [51, 76] width 19 height 13
copy div "630561"
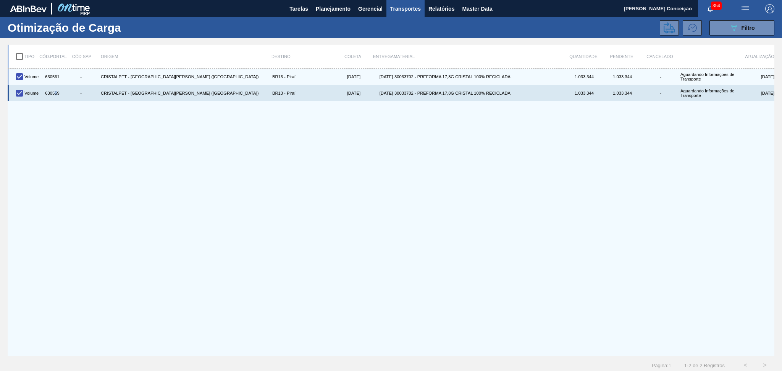
click at [56, 92] on div "630559" at bounding box center [51, 93] width 19 height 13
copy div "5"
click at [56, 92] on div "630559" at bounding box center [51, 93] width 19 height 13
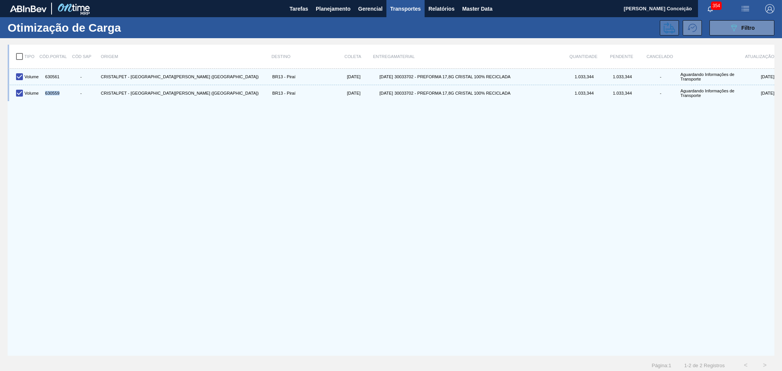
click at [670, 28] on icon at bounding box center [668, 27] width 11 height 11
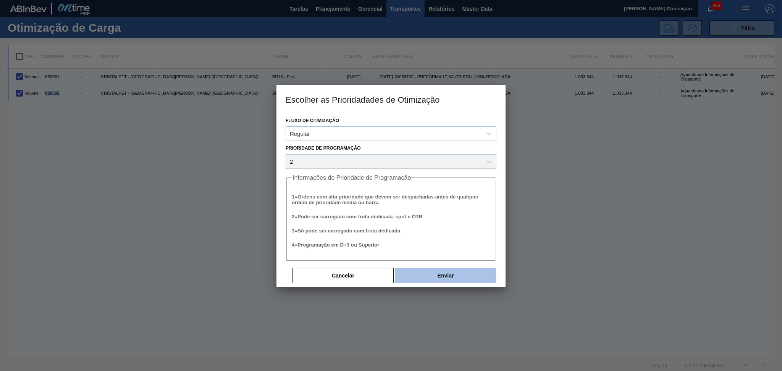
click at [447, 270] on button "Enviar" at bounding box center [445, 275] width 101 height 15
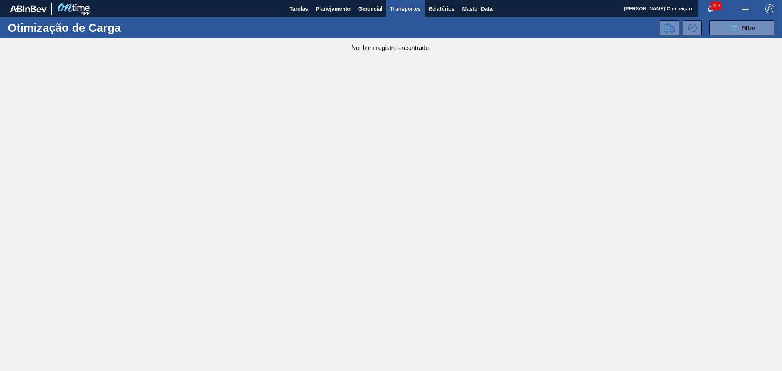
click at [169, 202] on main "Tarefas Planejamento Gerencial Transportes Relatórios Master Data Aline Apareci…" at bounding box center [391, 185] width 782 height 371
click at [347, 8] on span "Planejamento" at bounding box center [333, 8] width 35 height 9
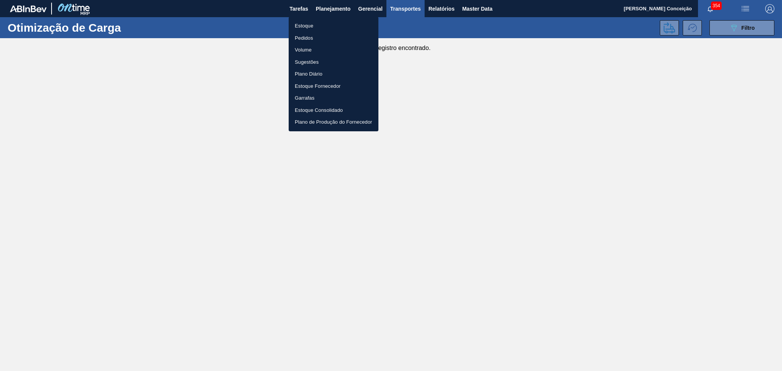
click at [302, 30] on li "Estoque" at bounding box center [334, 26] width 90 height 12
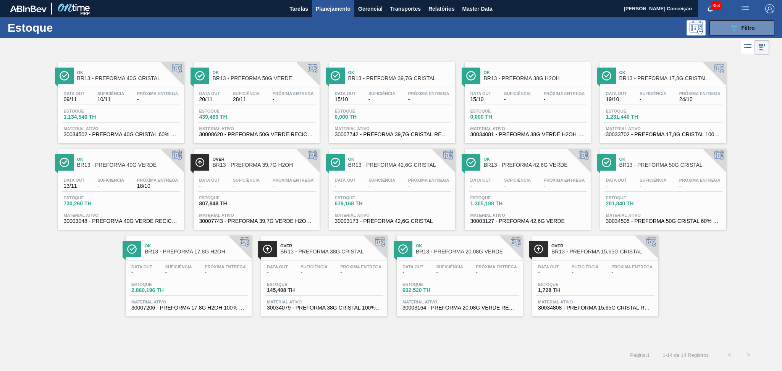
click at [21, 246] on div "Ok BR13 - PREFORMA 40G CRISTAL Data [DATE] Suficiência 10/11 Próxima Entrega - …" at bounding box center [391, 186] width 782 height 260
click at [651, 101] on span "-" at bounding box center [652, 100] width 27 height 6
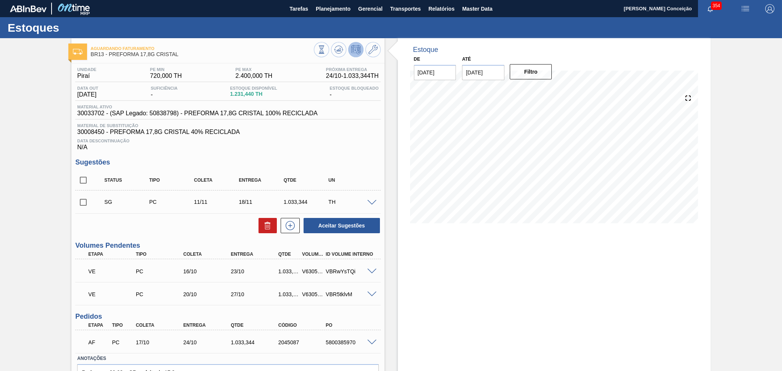
click at [421, 315] on div "Estoque De 15/10/2025 Até 30/11/2025 Filtro 24/10 Projeção de Estoque 1,918.116…" at bounding box center [554, 227] width 313 height 378
click at [402, 302] on div "Estoque De 15/10/2025 Até 30/11/2025 Filtro 24/10 Projeção de Estoque 1,918.116…" at bounding box center [554, 227] width 313 height 378
click at [347, 144] on div "Data Descontinuação N/A" at bounding box center [227, 143] width 305 height 15
click at [393, 139] on div "Estoque De 15/10/2025 Até 30/11/2025 Filtro 24/10 Projeção de Estoque 1,918.116…" at bounding box center [547, 227] width 326 height 378
click at [423, 282] on div "Estoque De 15/10/2025 Até 30/11/2025 Filtro 26/10 Projeção de Estoque 1,618.116…" at bounding box center [554, 227] width 313 height 378
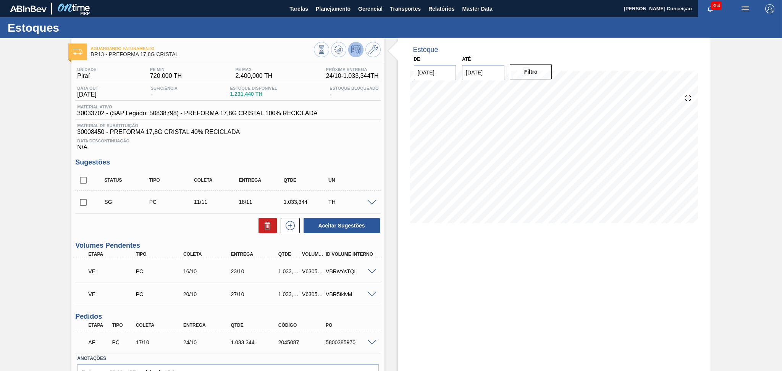
click at [286, 146] on div "Data Descontinuação N/A" at bounding box center [227, 143] width 305 height 15
click at [186, 221] on div "Aceitar Sugestões" at bounding box center [227, 225] width 305 height 17
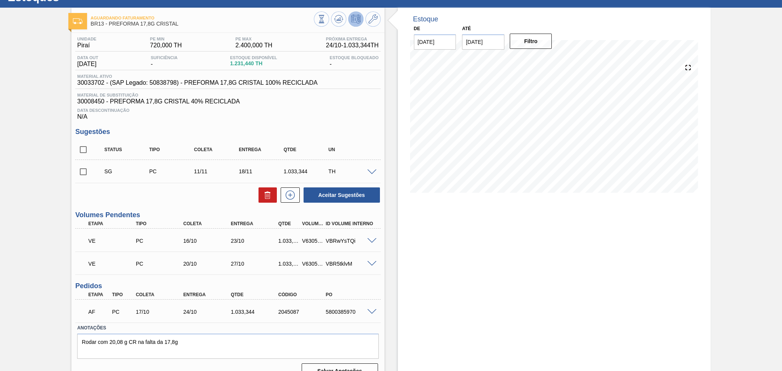
scroll to position [44, 0]
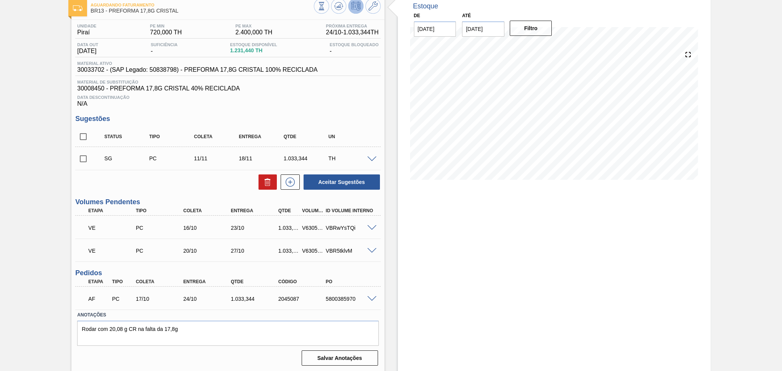
click at [430, 260] on div "Estoque De 15/10/2025 Até 30/11/2025 Filtro 26/10 Projeção de Estoque 1,618.116…" at bounding box center [554, 184] width 313 height 378
click at [496, 274] on div "Estoque De 15/10/2025 Até 30/11/2025 Filtro 11/11 Projeção de Estoque 871.44 Ne…" at bounding box center [554, 184] width 313 height 378
click at [440, 276] on div "Estoque De 15/10/2025 Até 30/11/2025 Filtro 11/11 Projeção de Estoque 871.44 Ne…" at bounding box center [554, 184] width 313 height 378
click at [395, 250] on div "Estoque De 15/10/2025 Até 30/11/2025 Filtro 11/11 Projeção de Estoque 871.44 Ne…" at bounding box center [547, 184] width 326 height 378
click at [178, 174] on div "Aceitar Sugestões" at bounding box center [227, 182] width 305 height 17
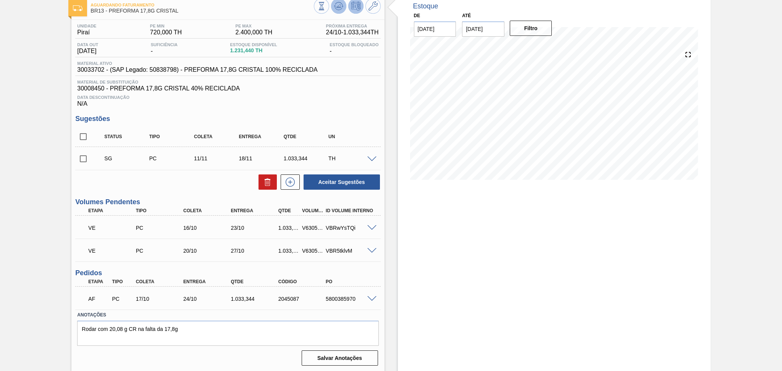
click at [339, 2] on icon at bounding box center [338, 6] width 9 height 9
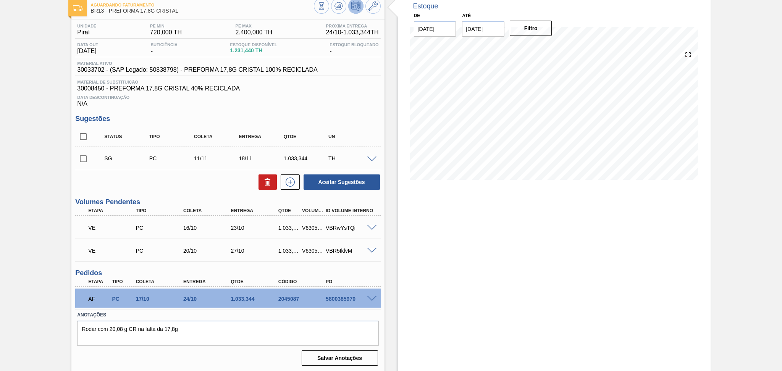
click at [478, 259] on div "Estoque De 15/10/2025 Até 30/11/2025 Filtro 12/11 Projeção de Estoque 871.44 Ne…" at bounding box center [554, 184] width 313 height 378
click at [571, 253] on div "Estoque De 15/10/2025 Até 30/11/2025 Filtro 12/11 Projeção de Estoque 871.44 Ne…" at bounding box center [554, 184] width 313 height 378
